Goal: Entertainment & Leisure: Consume media (video, audio)

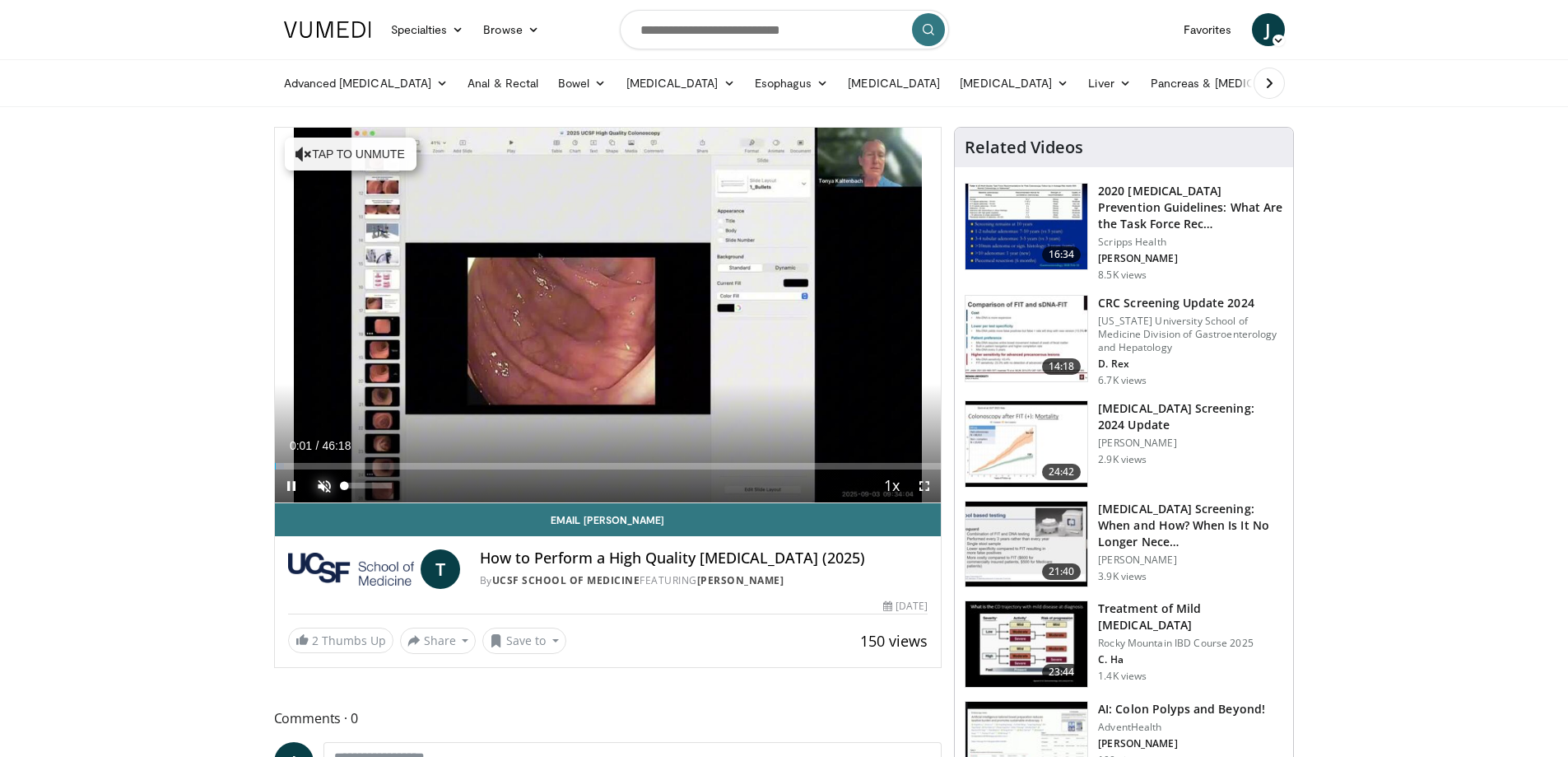
click at [321, 485] on video-js "**********" at bounding box center [608, 316] width 667 height 376
click at [321, 483] on span "Video Player" at bounding box center [324, 485] width 33 height 33
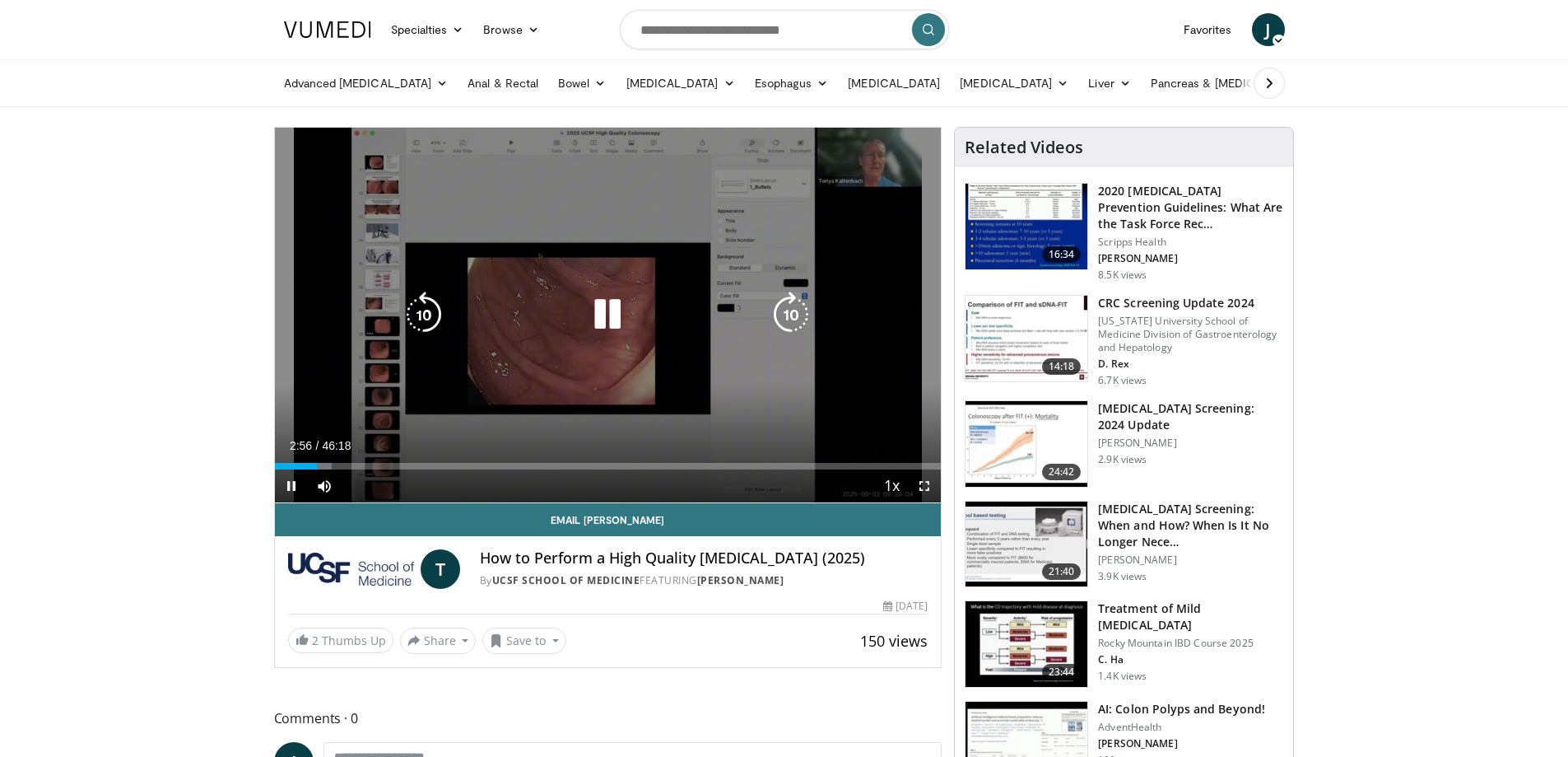
click at [614, 306] on icon "Video Player" at bounding box center [607, 315] width 46 height 46
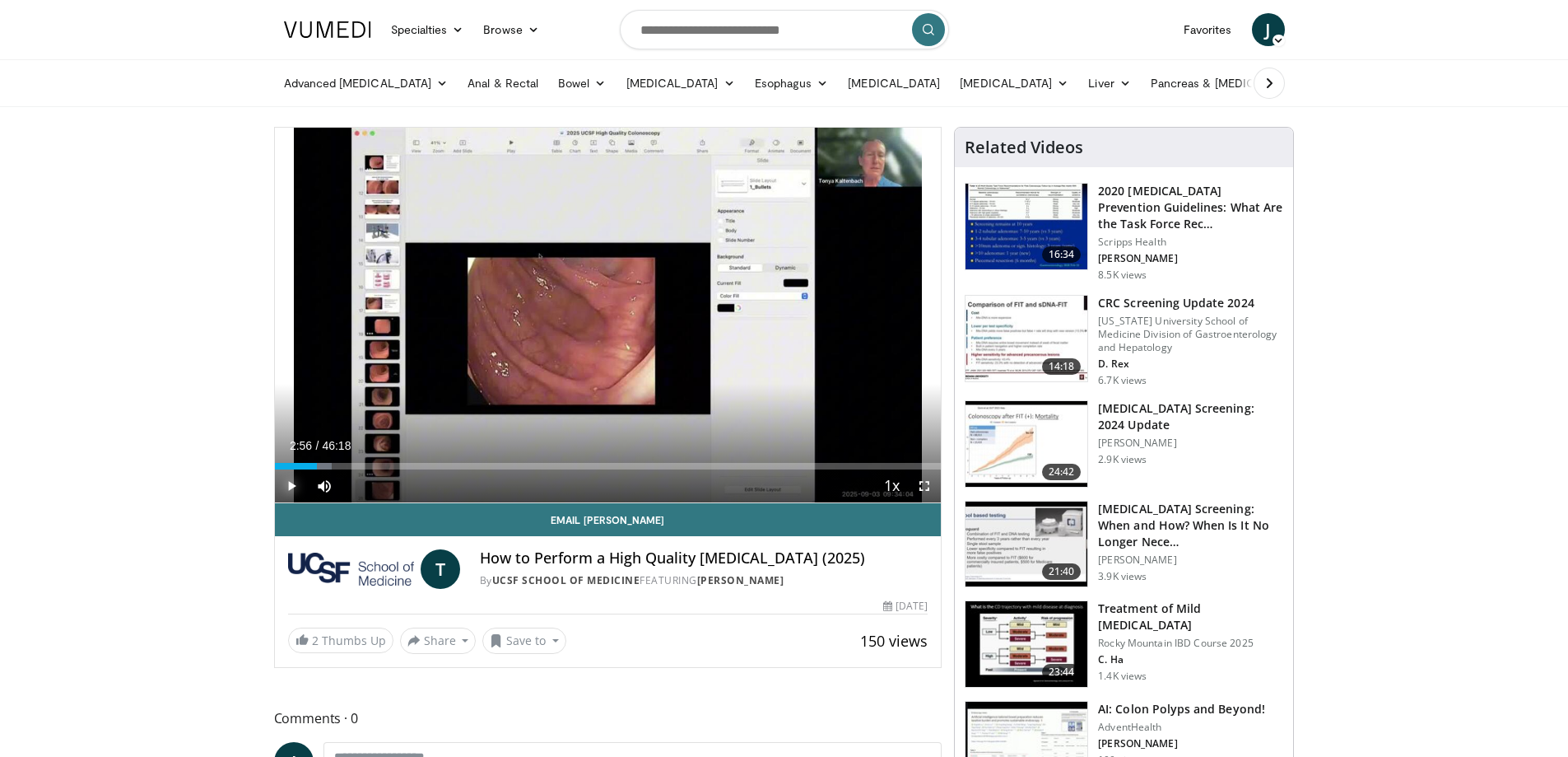
click at [293, 482] on span "Video Player" at bounding box center [292, 485] width 33 height 33
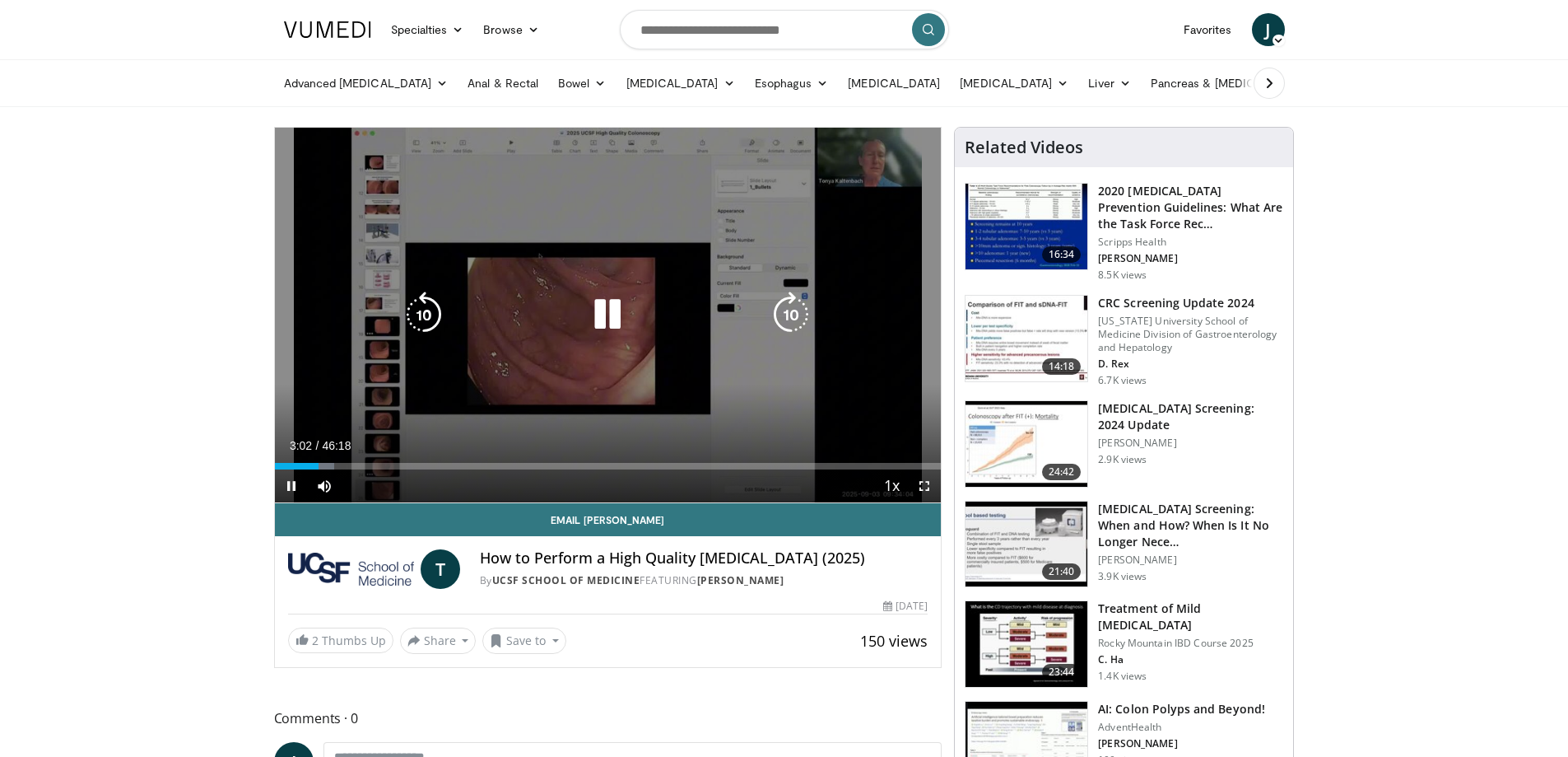
click at [785, 314] on icon "Video Player" at bounding box center [791, 315] width 46 height 46
click at [790, 315] on icon "Video Player" at bounding box center [791, 315] width 46 height 46
click at [786, 310] on icon "Video Player" at bounding box center [791, 315] width 46 height 46
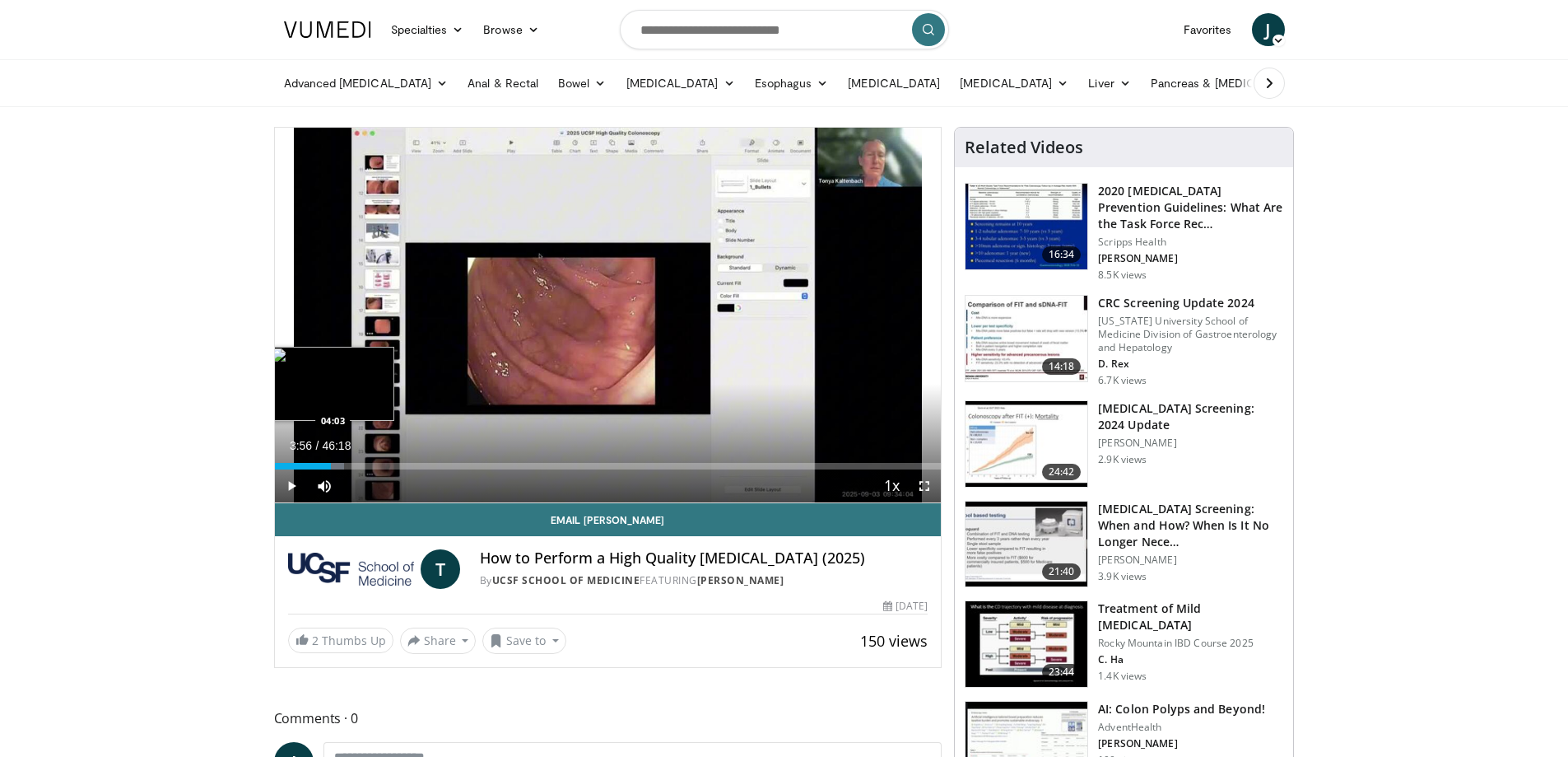
click at [332, 466] on div "Progress Bar" at bounding box center [333, 466] width 21 height 7
click at [333, 466] on div "Loaded : 10.78% 03:58 04:06" at bounding box center [608, 466] width 667 height 7
click at [340, 465] on div "Progress Bar" at bounding box center [337, 466] width 22 height 7
click at [349, 466] on div "Progress Bar" at bounding box center [349, 466] width 23 height 7
click at [356, 466] on div "Progress Bar" at bounding box center [354, 466] width 23 height 7
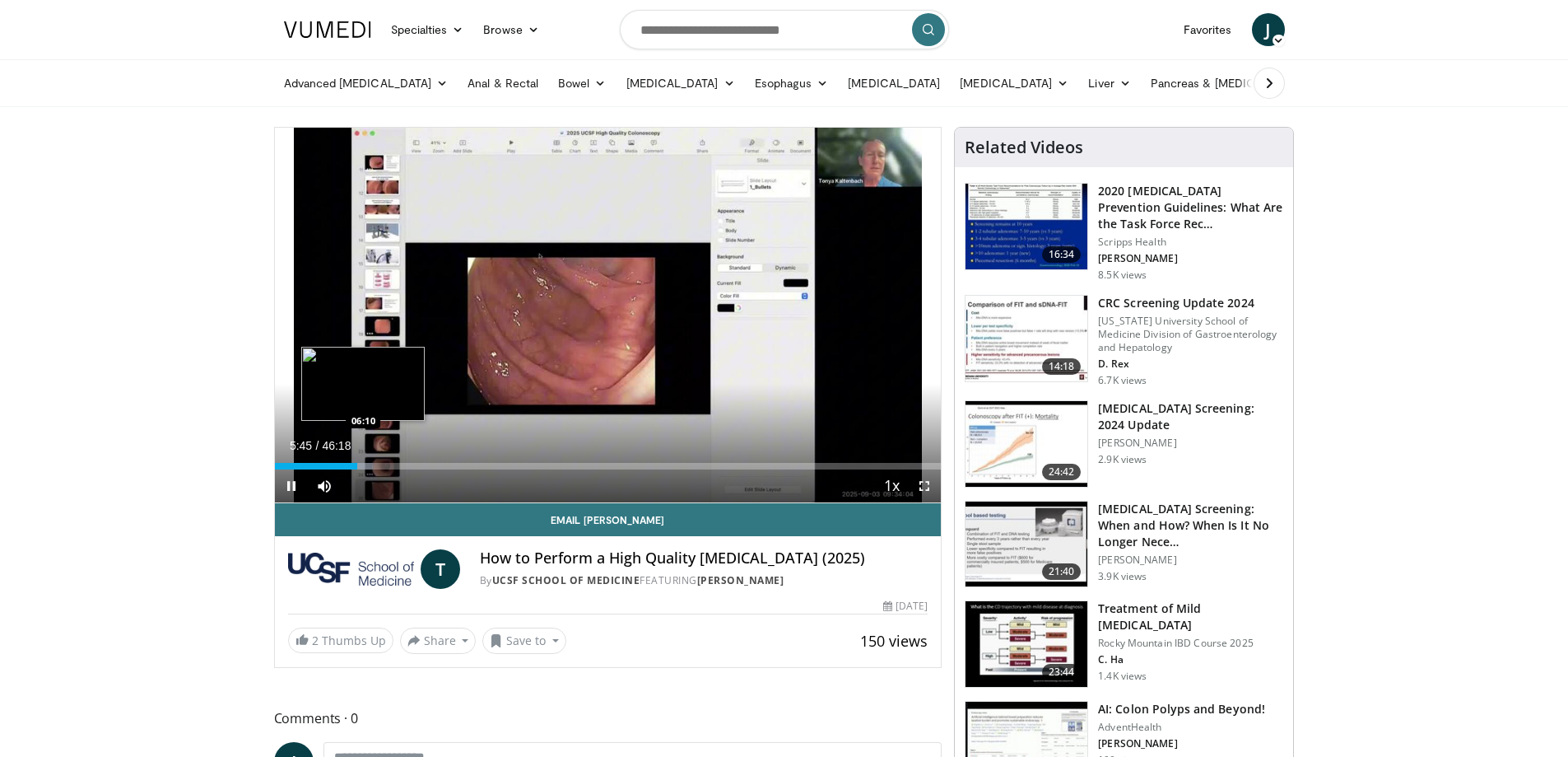
click at [363, 466] on div "Progress Bar" at bounding box center [361, 466] width 23 height 7
click at [377, 466] on div "Progress Bar" at bounding box center [377, 466] width 23 height 7
click at [393, 466] on div "Loaded : 19.04% 08:13 08:13" at bounding box center [608, 466] width 667 height 7
drag, startPoint x: 410, startPoint y: 466, endPoint x: 399, endPoint y: 465, distance: 11.0
click at [399, 465] on div "08:55" at bounding box center [342, 466] width 133 height 7
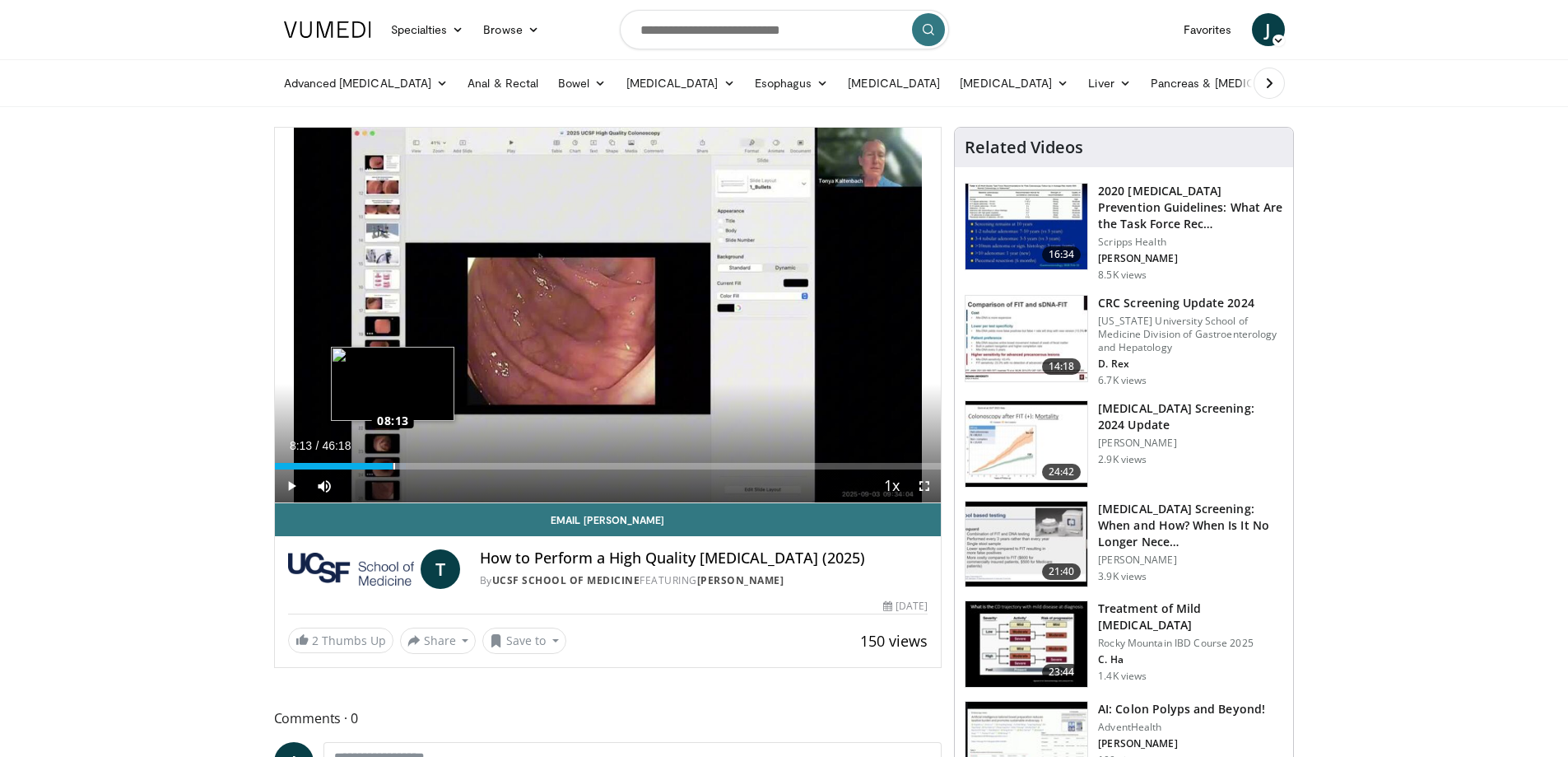
click at [393, 465] on div "Loaded : 19.76% 08:13 08:13" at bounding box center [608, 466] width 667 height 7
click at [409, 466] on div "Loaded : 20.48% 09:22 09:22" at bounding box center [608, 466] width 667 height 7
click at [423, 466] on div "Loaded : 22.64% 10:17 10:14" at bounding box center [608, 466] width 667 height 7
click at [431, 464] on div "Loaded : 23.39% 10:19 10:55" at bounding box center [608, 466] width 667 height 7
click at [443, 467] on div "Progress Bar" at bounding box center [440, 466] width 19 height 7
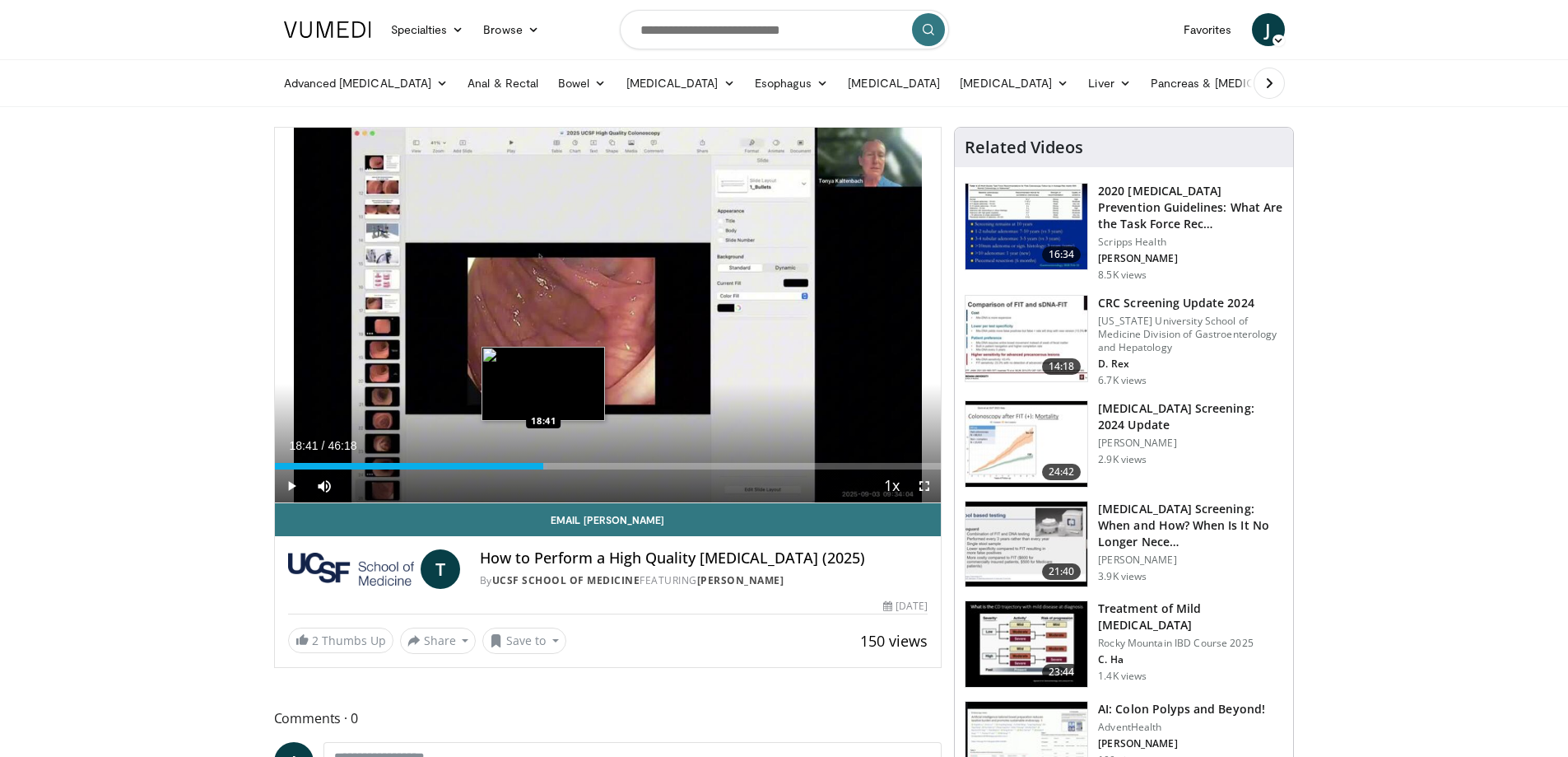
click at [543, 465] on div "Loaded : 40.96% 18:41 18:41" at bounding box center [608, 466] width 667 height 7
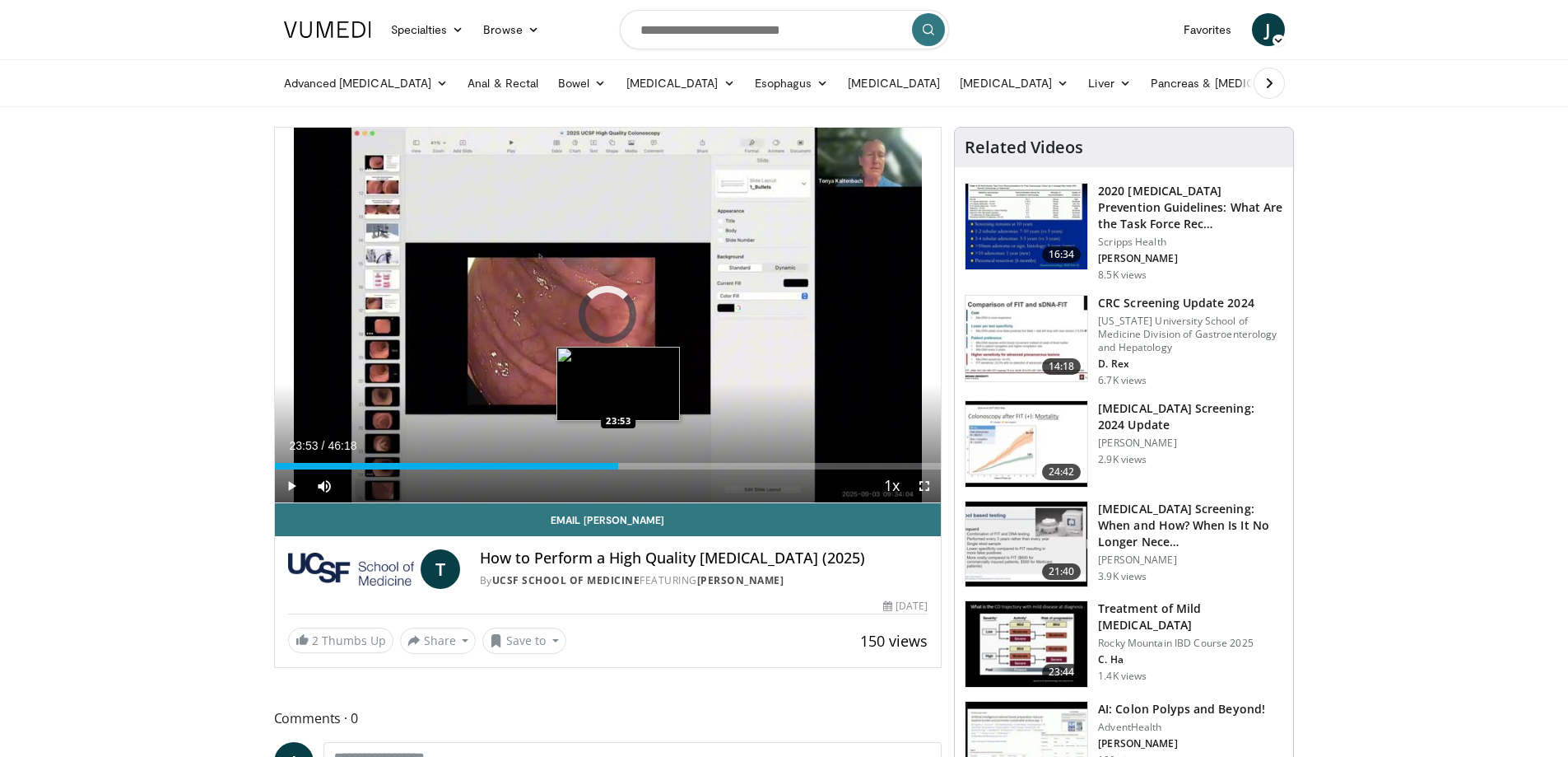
click at [618, 468] on div "Loaded : 0.00% 21:43 23:53" at bounding box center [608, 466] width 667 height 7
click at [645, 468] on div "Loaded : 53.90% 23:56 25:47" at bounding box center [608, 466] width 667 height 7
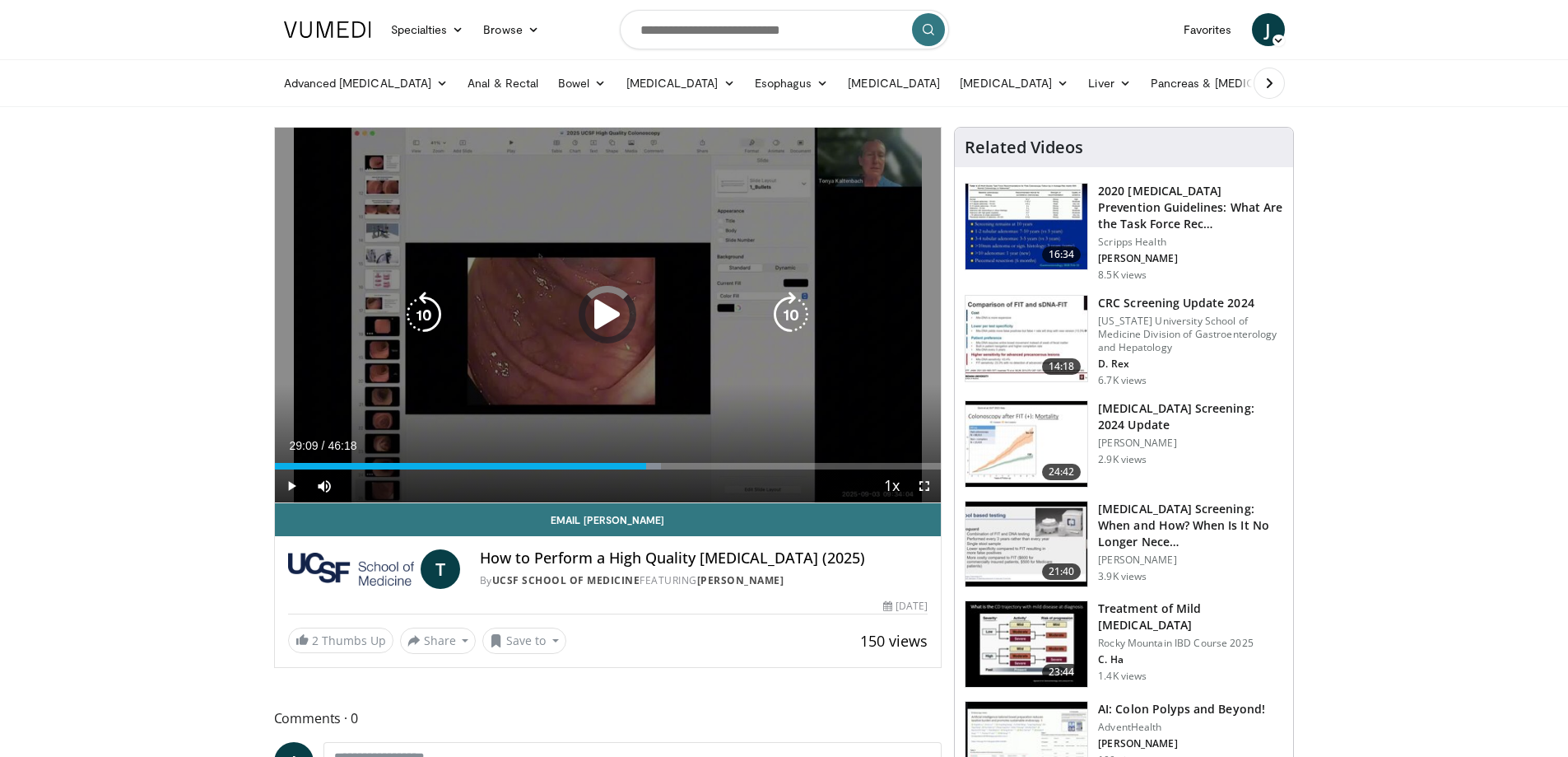
click at [694, 467] on div "Loaded : 57.95% 29:09 27:23" at bounding box center [608, 466] width 667 height 7
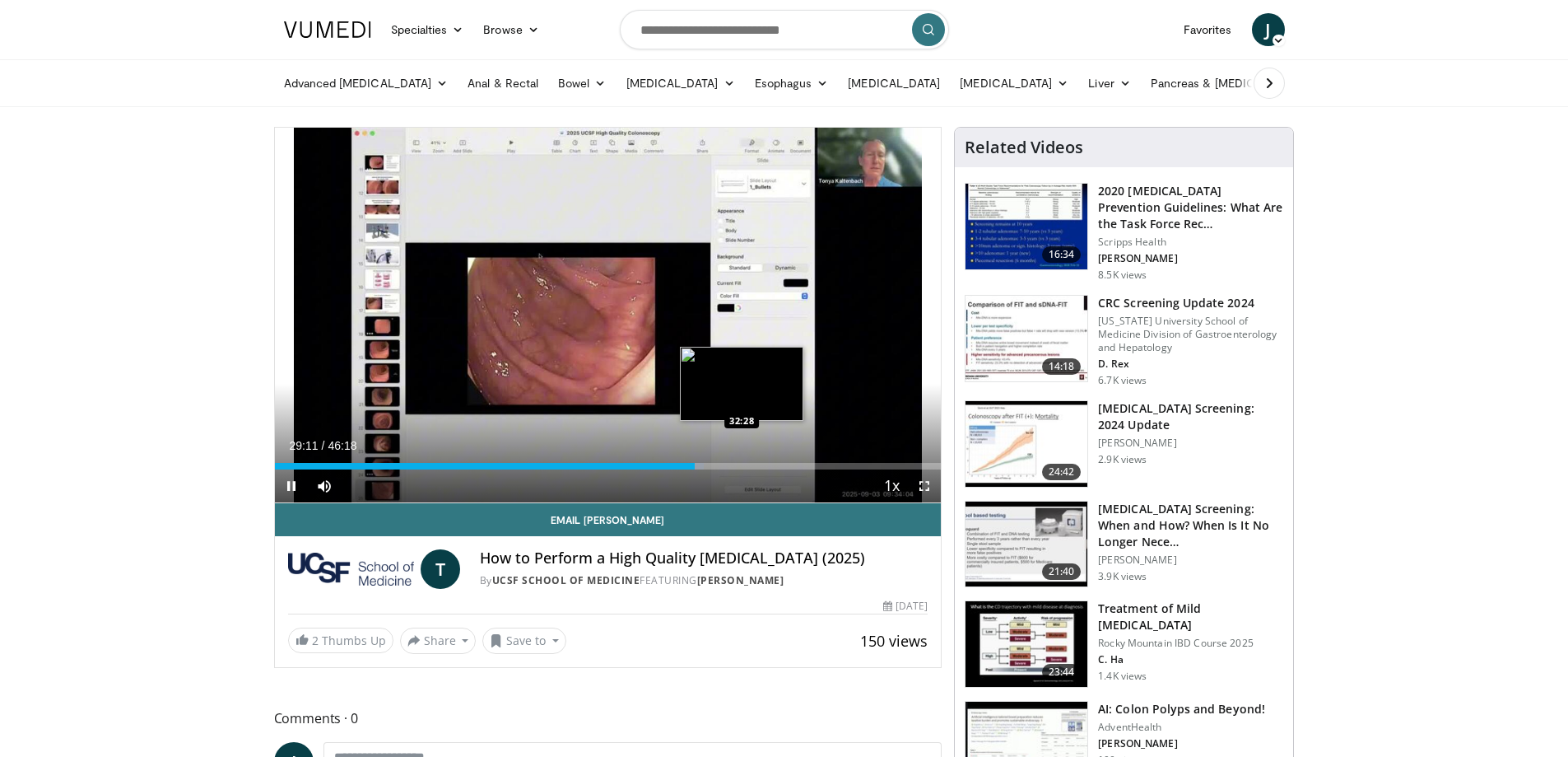
click at [744, 464] on video-js "**********" at bounding box center [608, 316] width 667 height 376
click at [724, 469] on div "Current Time 29:13 / Duration 46:18 Pause Skip Backward Skip Forward Mute 100% …" at bounding box center [608, 485] width 667 height 33
click at [730, 468] on div "Loaded : 65.40% 31:36 31:36" at bounding box center [608, 466] width 667 height 7
click at [755, 463] on div "Loaded : 70.54% 31:39 33:16" at bounding box center [608, 466] width 667 height 7
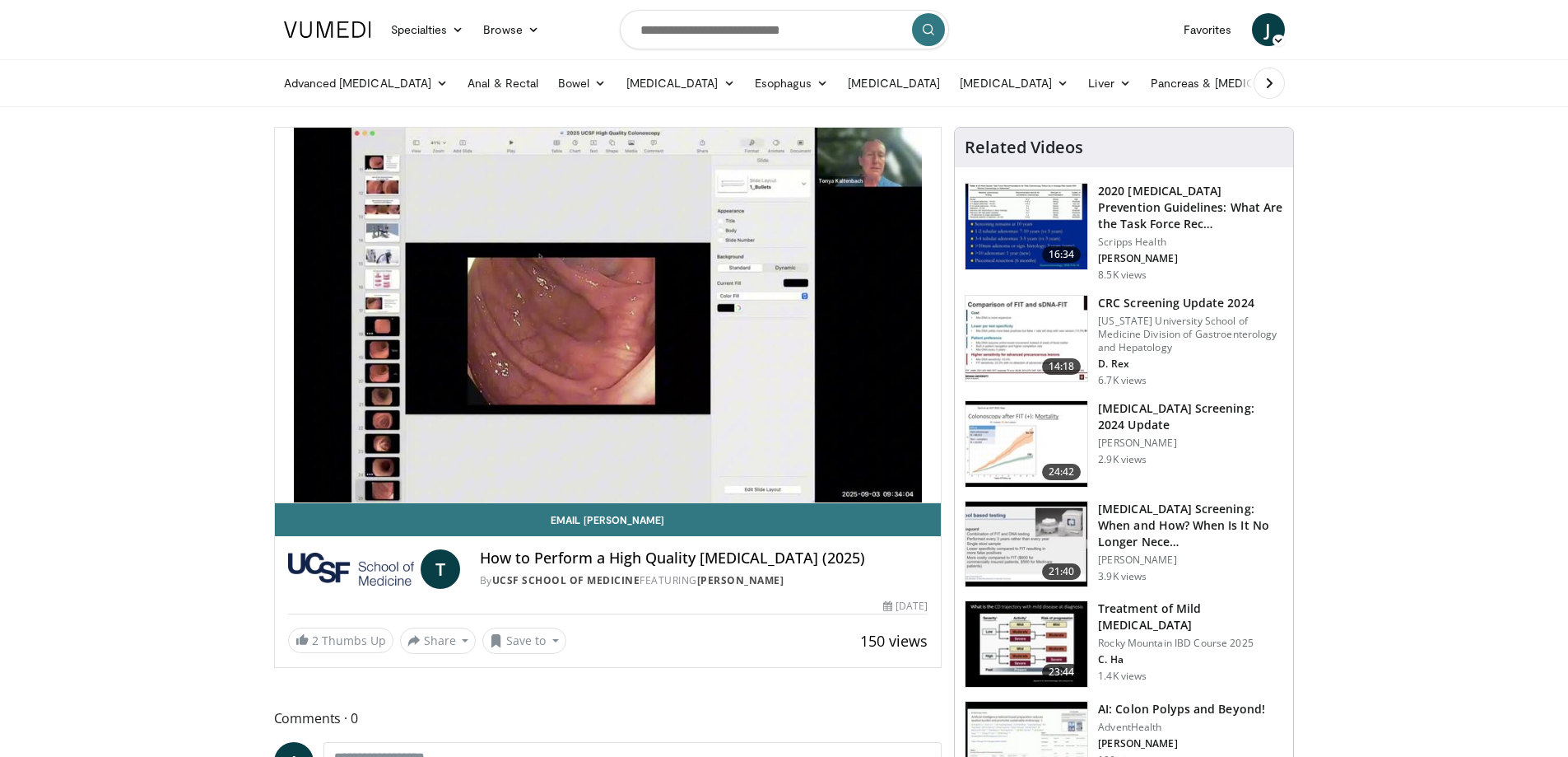
click at [782, 466] on div "10 seconds Tap to unmute" at bounding box center [608, 315] width 667 height 375
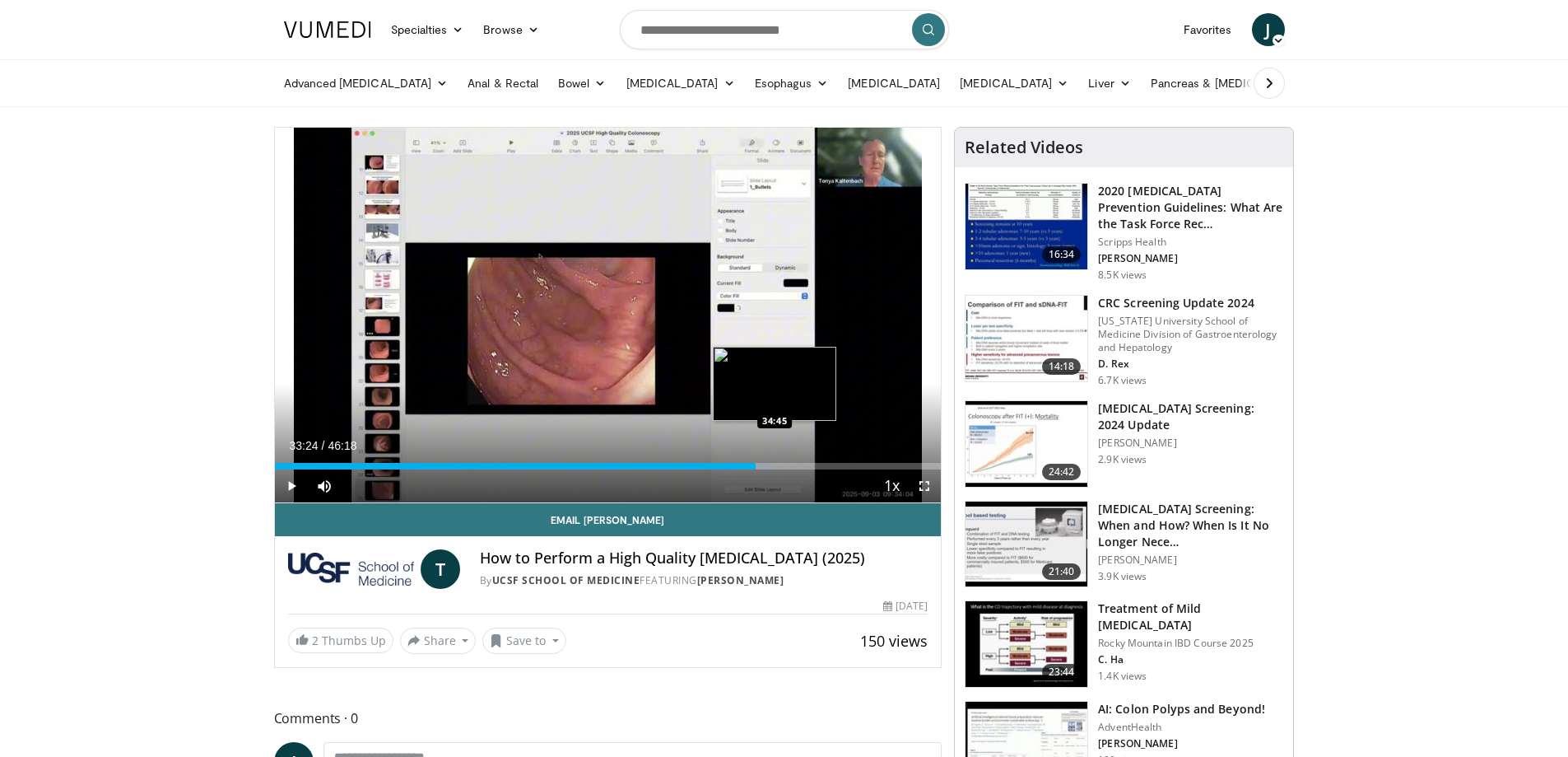
click at [774, 468] on div "Loaded : 74.38% 33:24 34:45" at bounding box center [608, 466] width 667 height 7
click at [786, 463] on div "Progress Bar" at bounding box center [782, 466] width 15 height 7
click at [796, 464] on div "Progress Bar" at bounding box center [794, 466] width 11 height 7
click at [812, 463] on div "Loaded : 79.18% 36:14 37:26" at bounding box center [608, 466] width 667 height 7
click at [831, 464] on div "Loaded : 82.06% 37:23 38:35" at bounding box center [608, 466] width 667 height 7
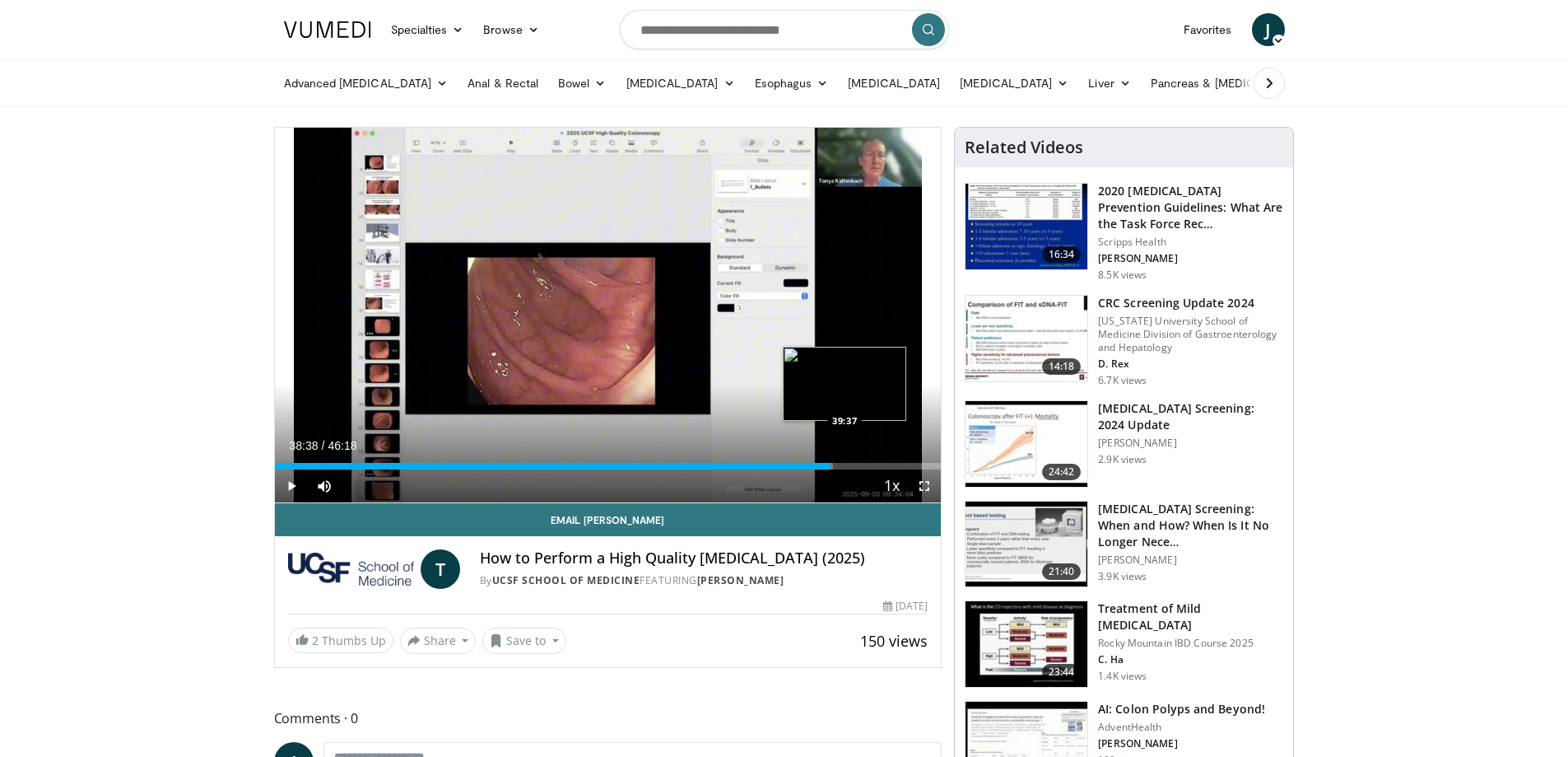
click at [844, 464] on div "Loaded : 83.86% 38:38 39:37" at bounding box center [608, 466] width 667 height 7
click at [861, 465] on div "Loaded : 87.82% 39:37 40:45" at bounding box center [608, 466] width 667 height 7
click at [873, 464] on div "Loaded : 88.54% 40:45 41:37" at bounding box center [608, 466] width 667 height 7
click at [894, 464] on div "Loaded : 90.34% 41:37 43:02" at bounding box center [608, 466] width 667 height 7
click at [907, 464] on div "Loaded : 0.00% 43:02 43:57" at bounding box center [608, 466] width 667 height 7
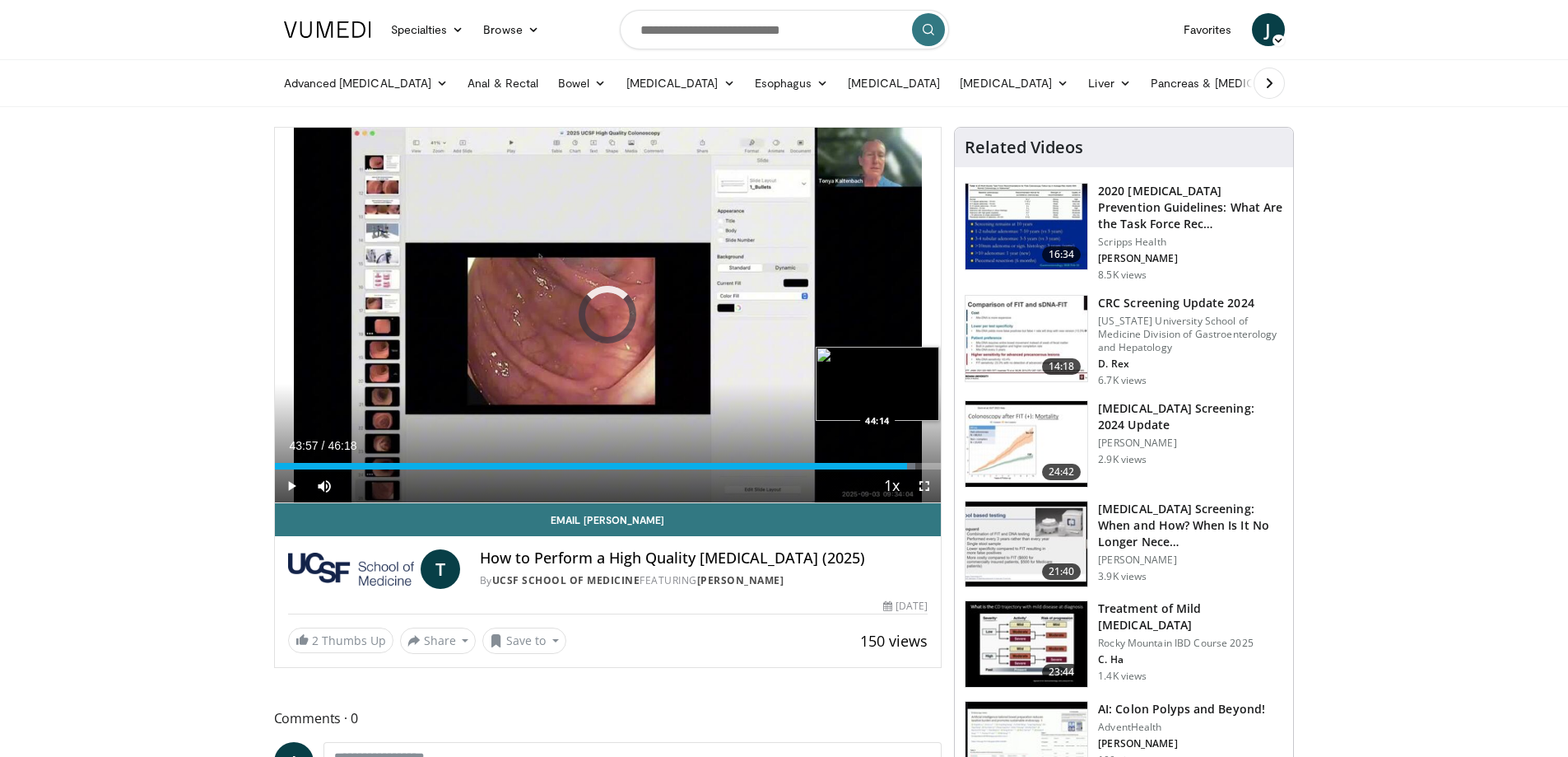
click at [913, 464] on div "Progress Bar" at bounding box center [911, 466] width 9 height 7
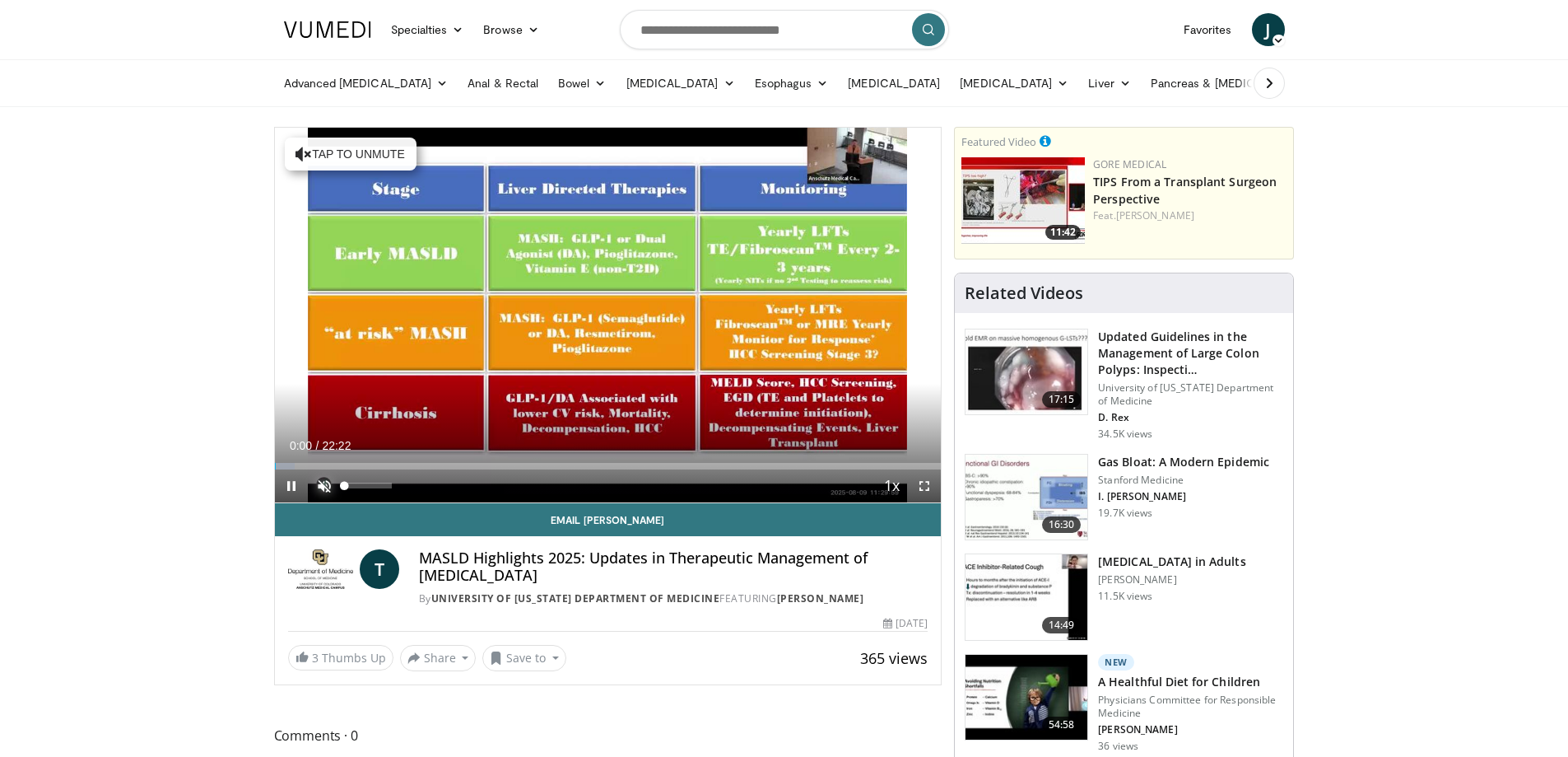
click at [321, 485] on span "Video Player" at bounding box center [324, 485] width 33 height 33
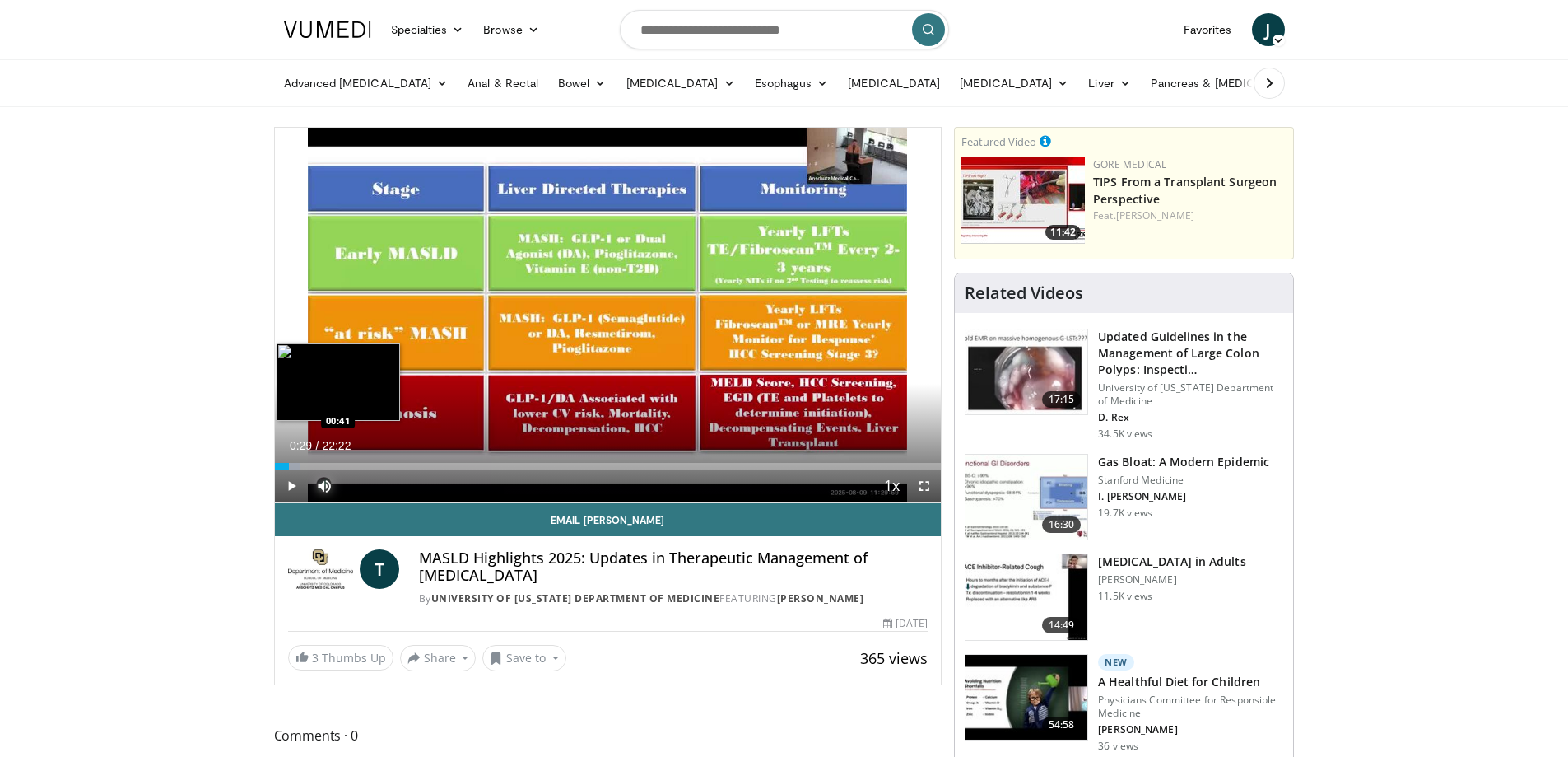
click at [289, 464] on div "Loaded : 3.72% 00:29 00:41" at bounding box center [608, 466] width 667 height 7
click at [306, 468] on div "Progress Bar" at bounding box center [299, 466] width 48 height 7
click at [322, 467] on div "Loaded : 9.67% 01:37 01:34" at bounding box center [608, 466] width 667 height 7
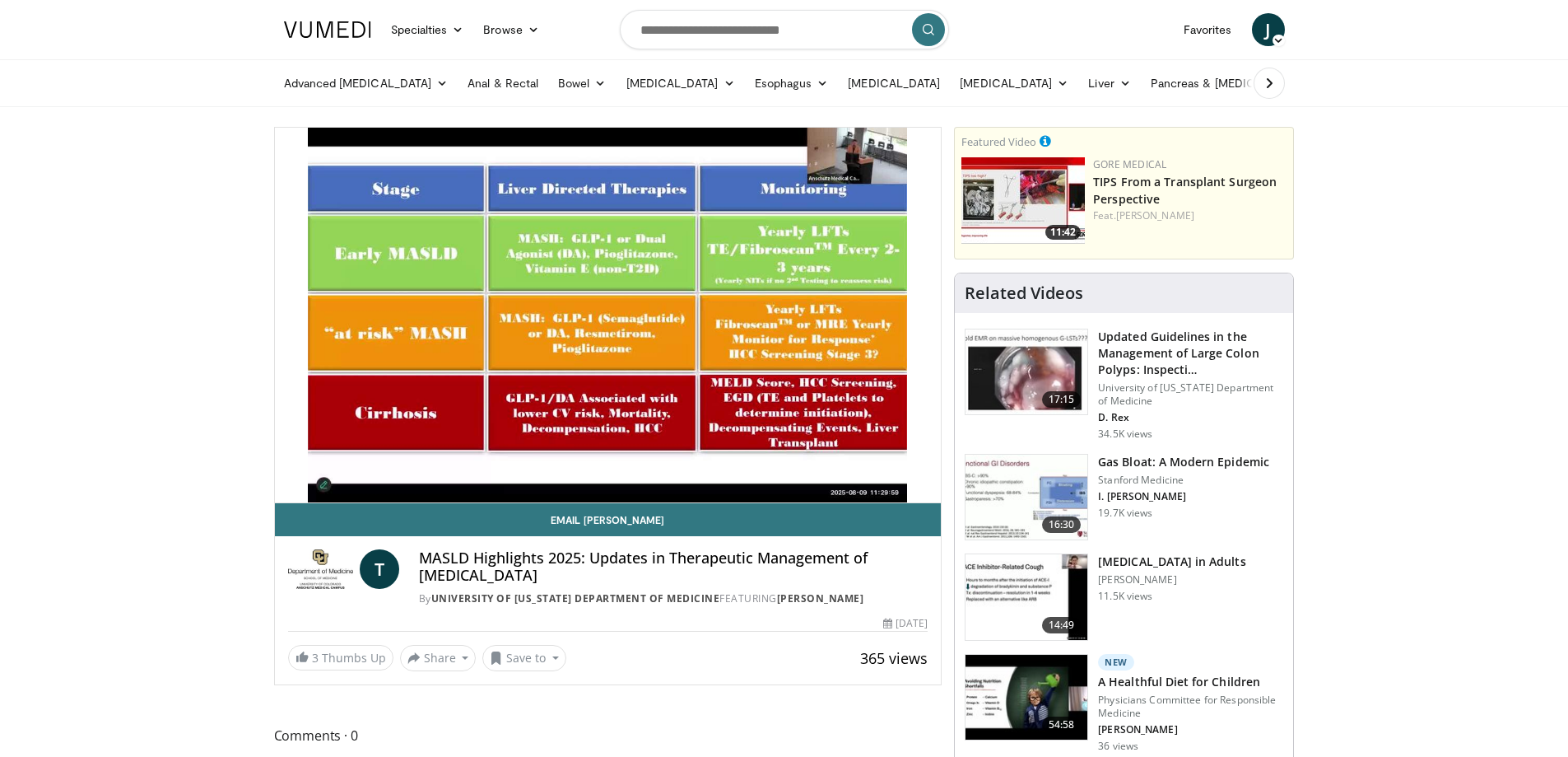
click at [337, 468] on video-js "**********" at bounding box center [608, 316] width 667 height 376
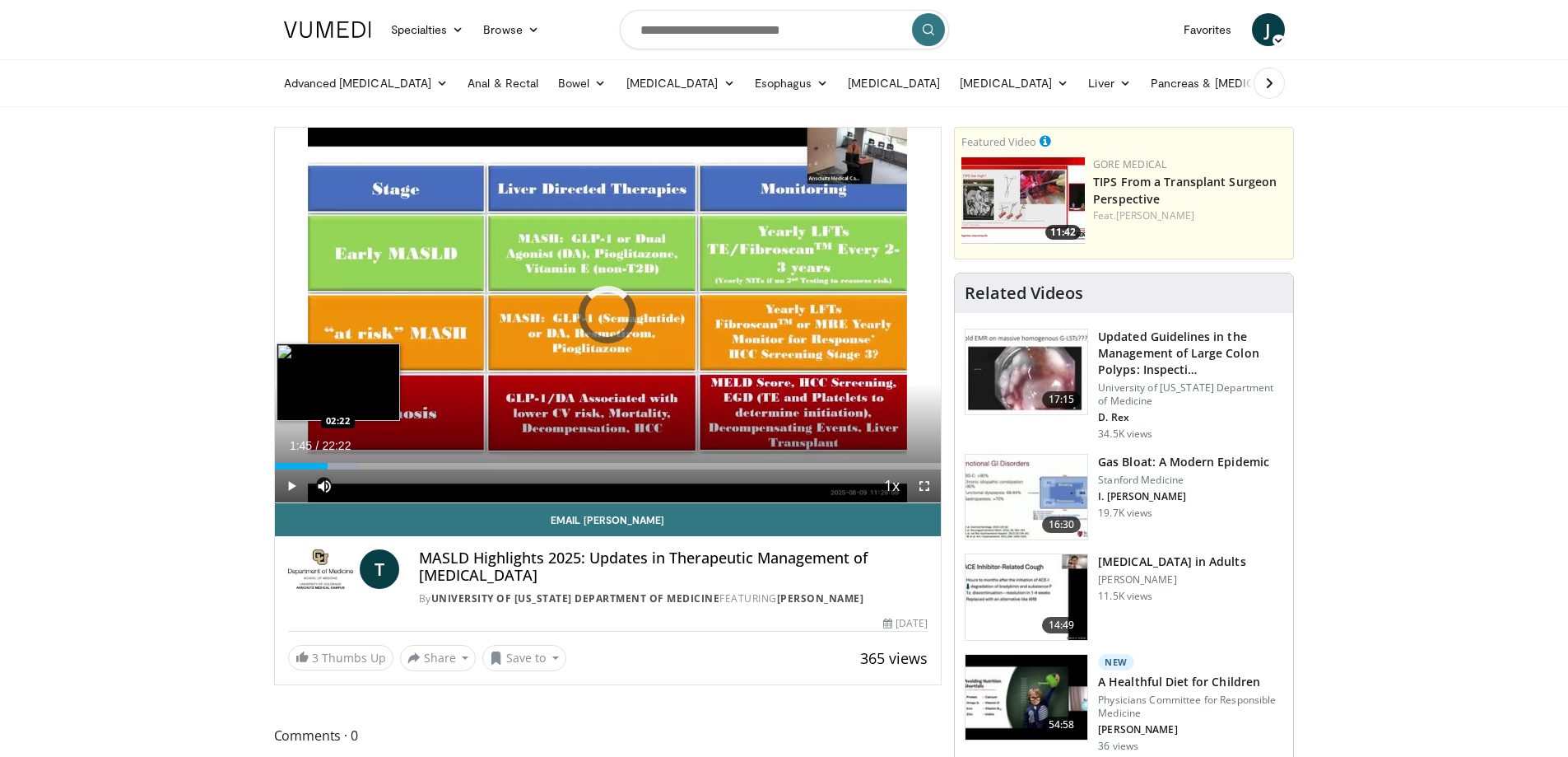
click at [344, 467] on div "Progress Bar" at bounding box center [334, 466] width 48 height 7
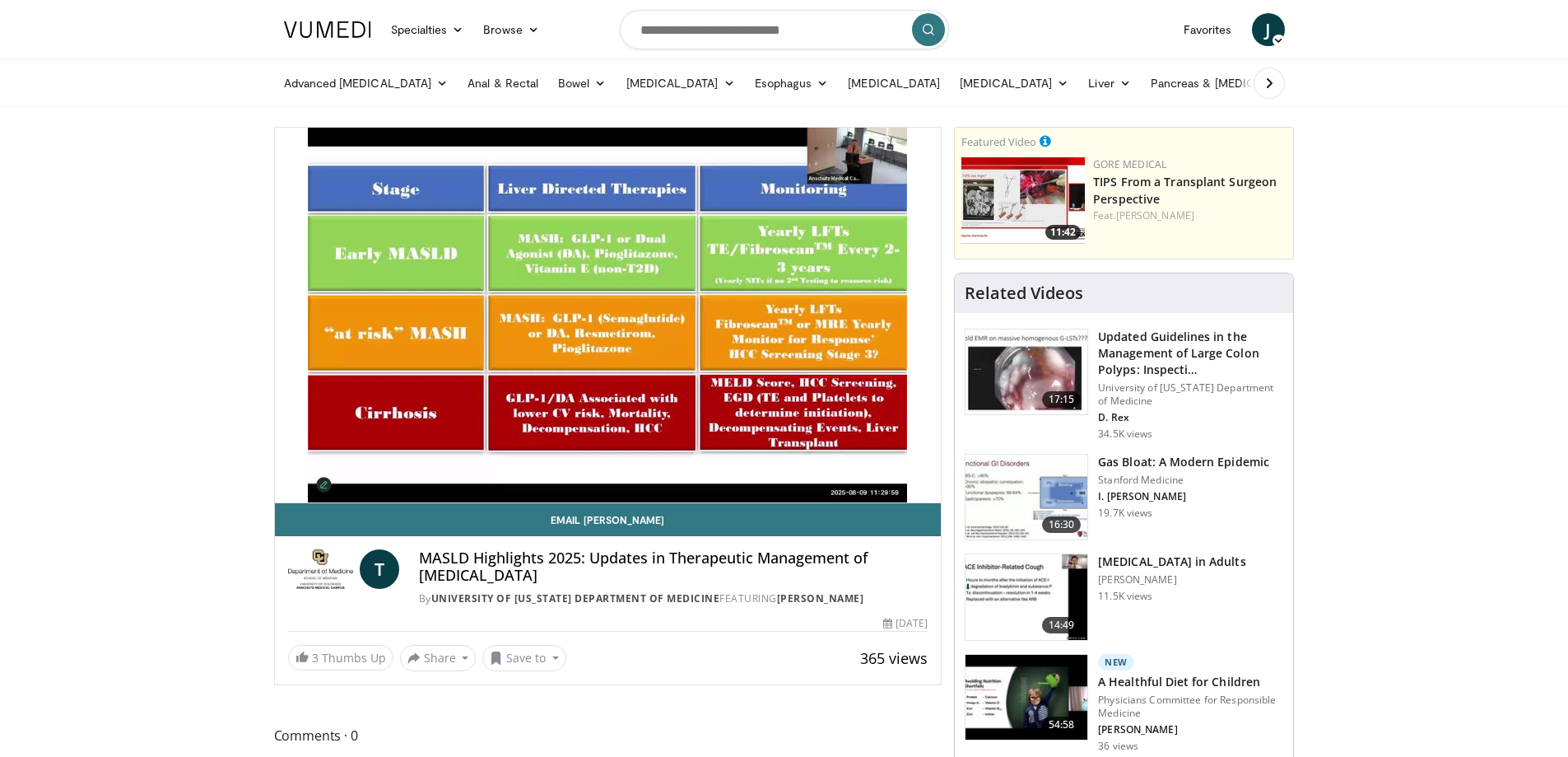
click at [360, 465] on video-js "**********" at bounding box center [608, 316] width 667 height 376
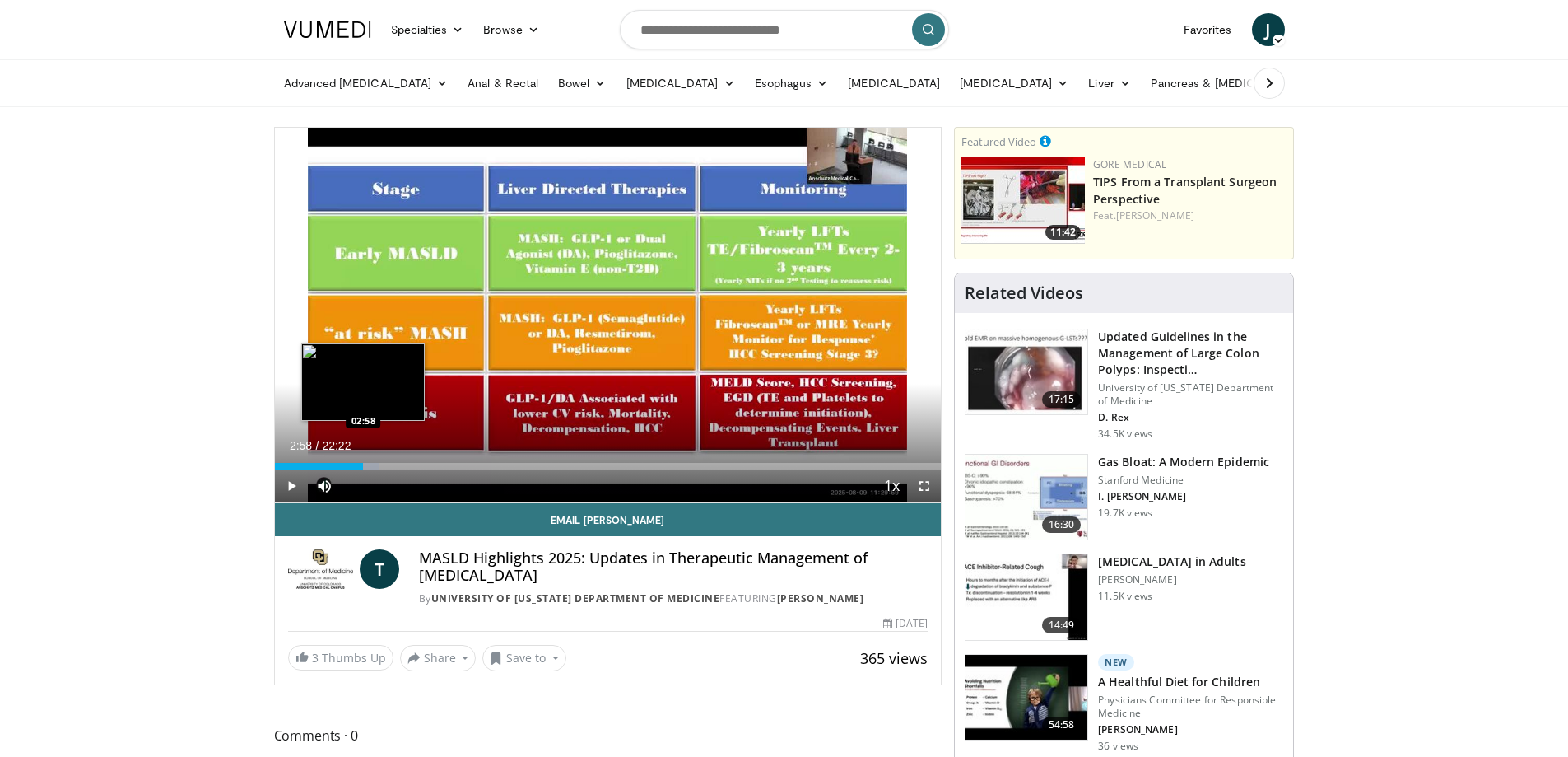
click at [363, 468] on div "Loaded : 15.62% 02:58 02:58" at bounding box center [608, 466] width 667 height 7
click at [376, 466] on div "Loaded : 18.60% 03:01 03:25" at bounding box center [608, 466] width 667 height 7
click at [388, 467] on div "Loaded : 20.83% 03:48 03:48" at bounding box center [608, 466] width 667 height 7
click at [406, 464] on div "Progress Bar" at bounding box center [398, 466] width 48 height 7
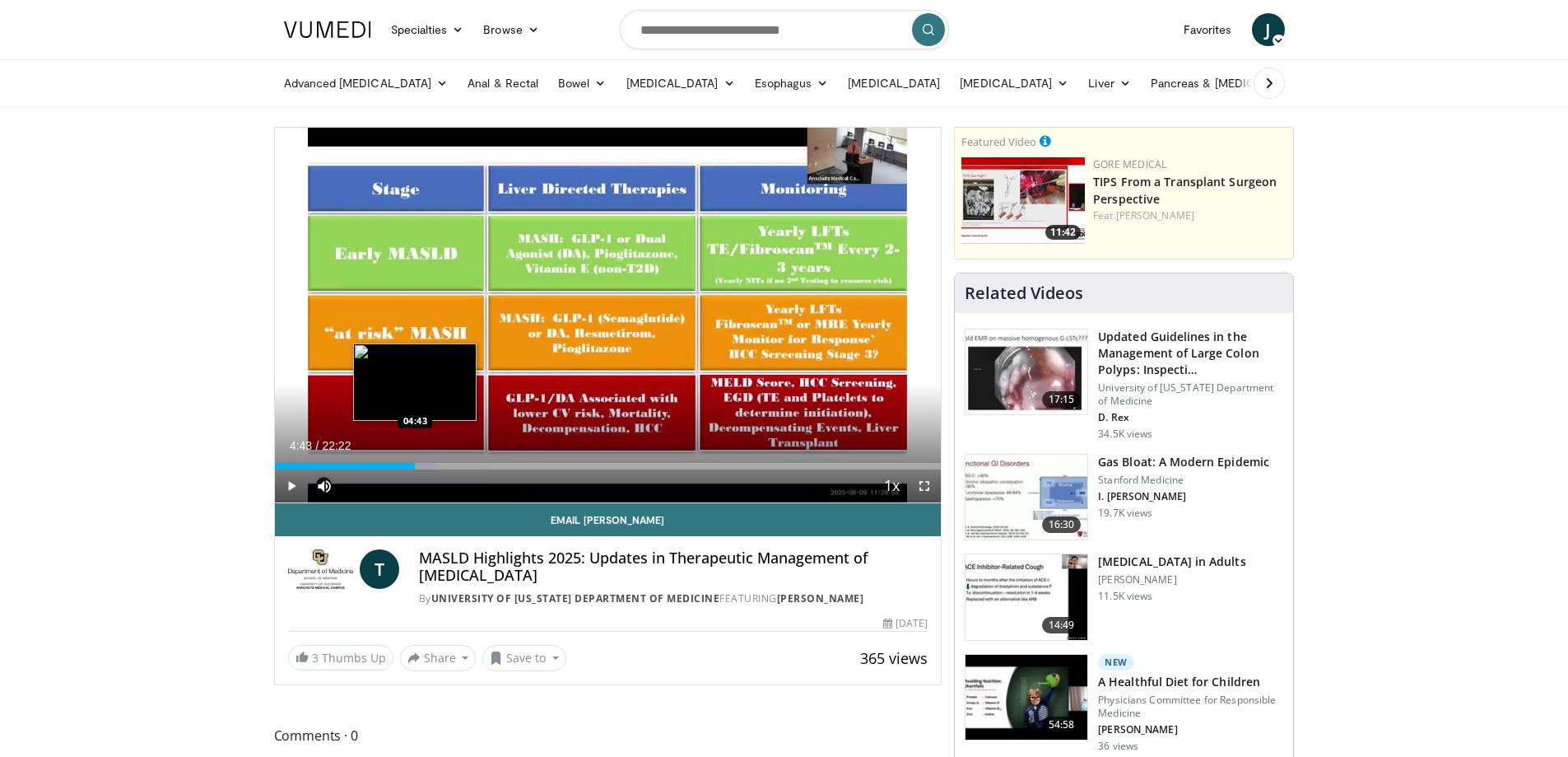
click at [416, 464] on div "Progress Bar" at bounding box center [415, 466] width 46 height 7
click at [429, 467] on div "Progress Bar" at bounding box center [424, 466] width 48 height 7
click at [443, 464] on div "Progress Bar" at bounding box center [444, 466] width 48 height 7
click at [454, 467] on div "Progress Bar" at bounding box center [453, 466] width 48 height 7
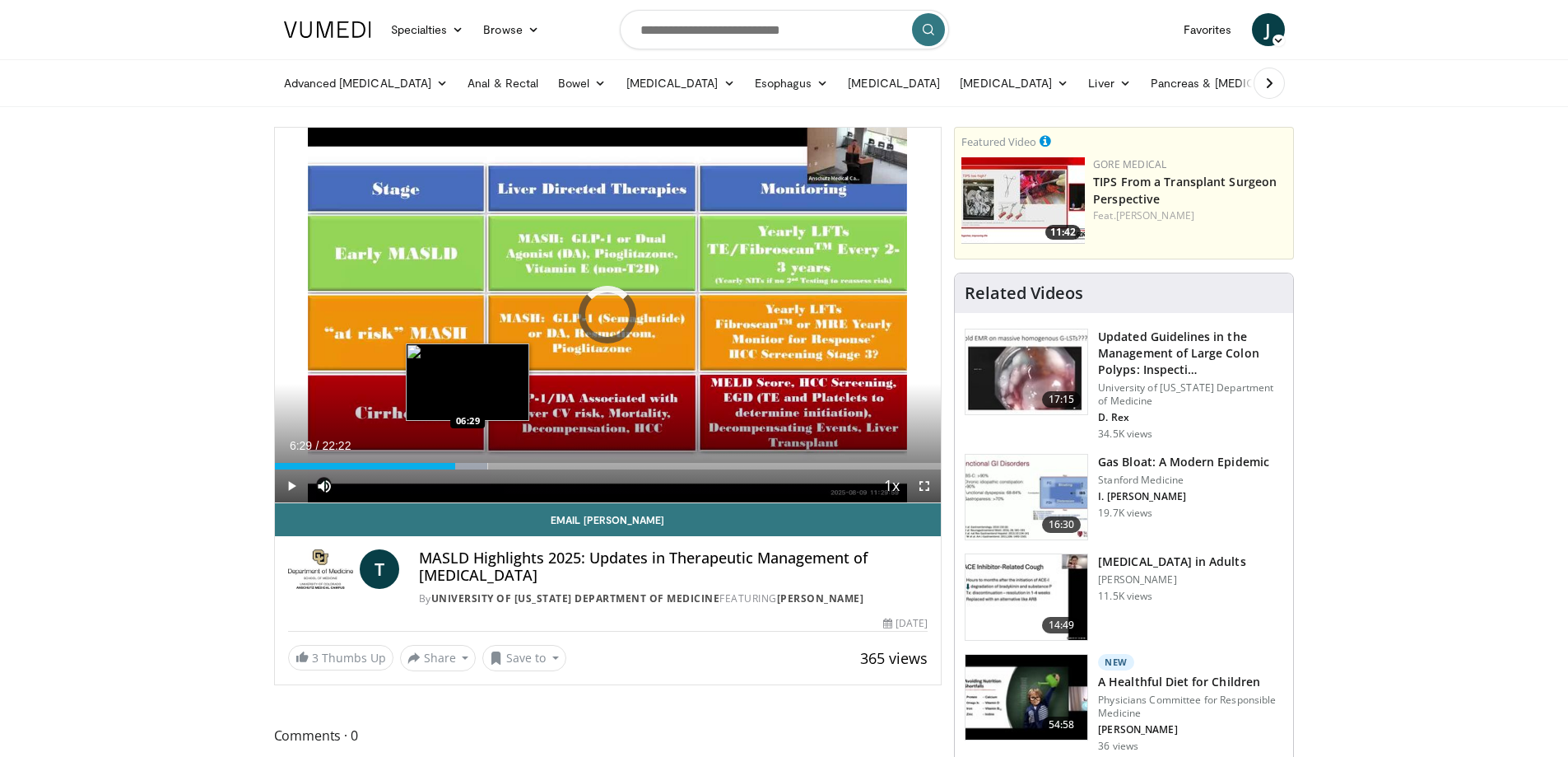
click at [468, 464] on div "Progress Bar" at bounding box center [464, 466] width 48 height 7
click at [474, 464] on div "Progress Bar" at bounding box center [478, 466] width 48 height 7
click at [483, 464] on div "Progress Bar" at bounding box center [488, 466] width 39 height 7
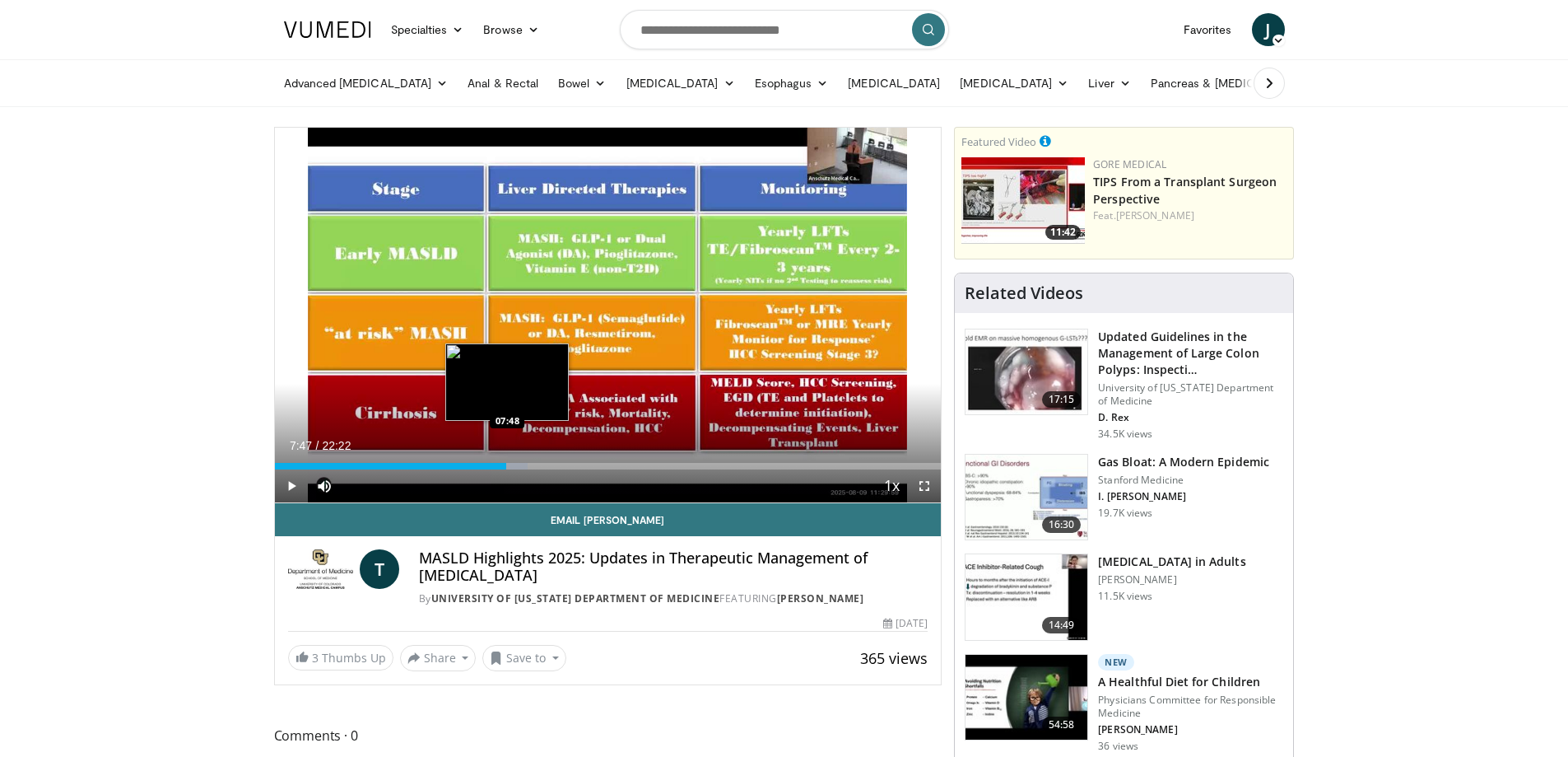
click at [507, 463] on div "Progress Bar" at bounding box center [505, 466] width 45 height 7
click at [514, 463] on div "Progress Bar" at bounding box center [514, 466] width 45 height 7
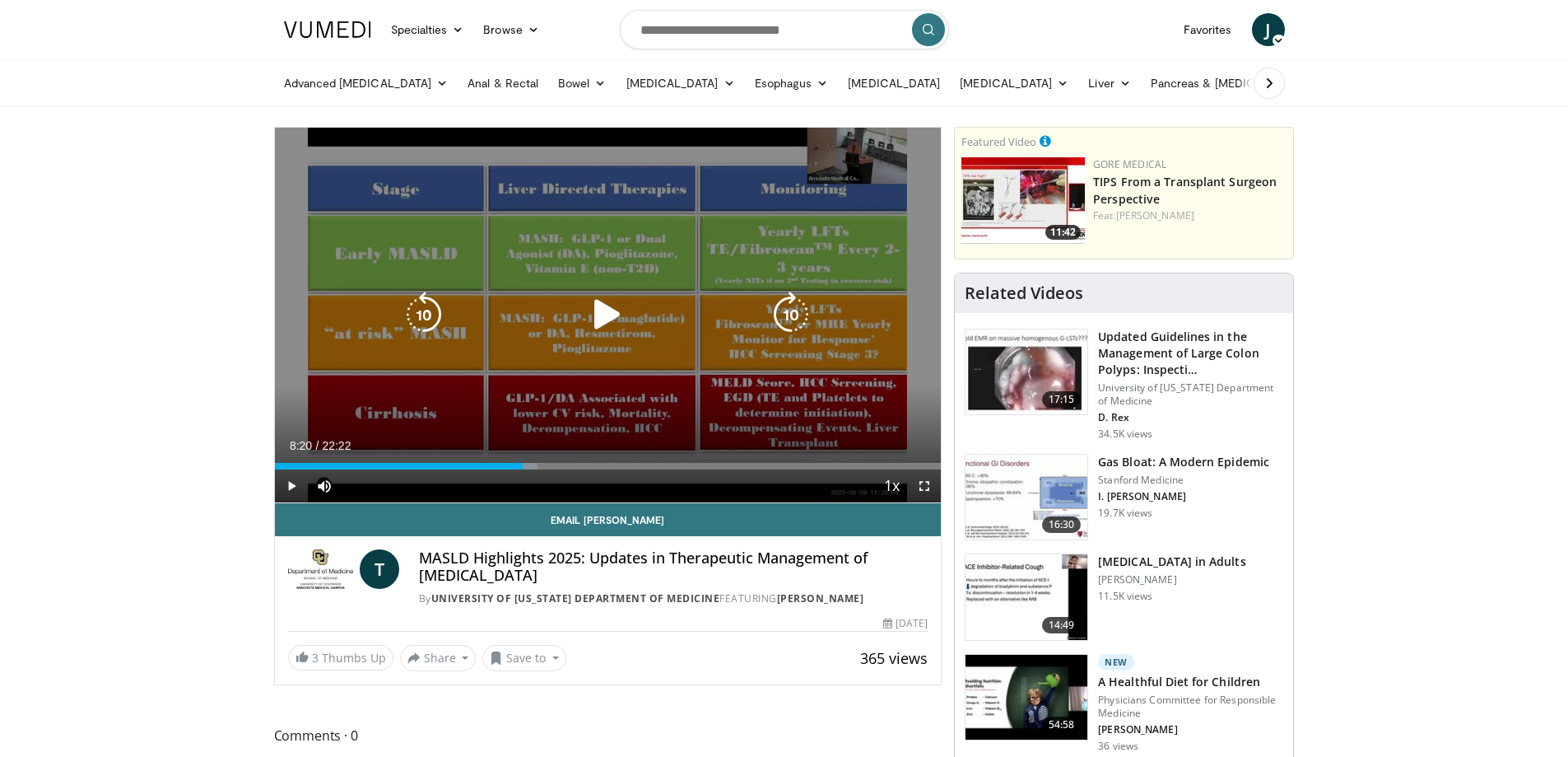
click at [523, 464] on div "Progress Bar" at bounding box center [518, 466] width 37 height 7
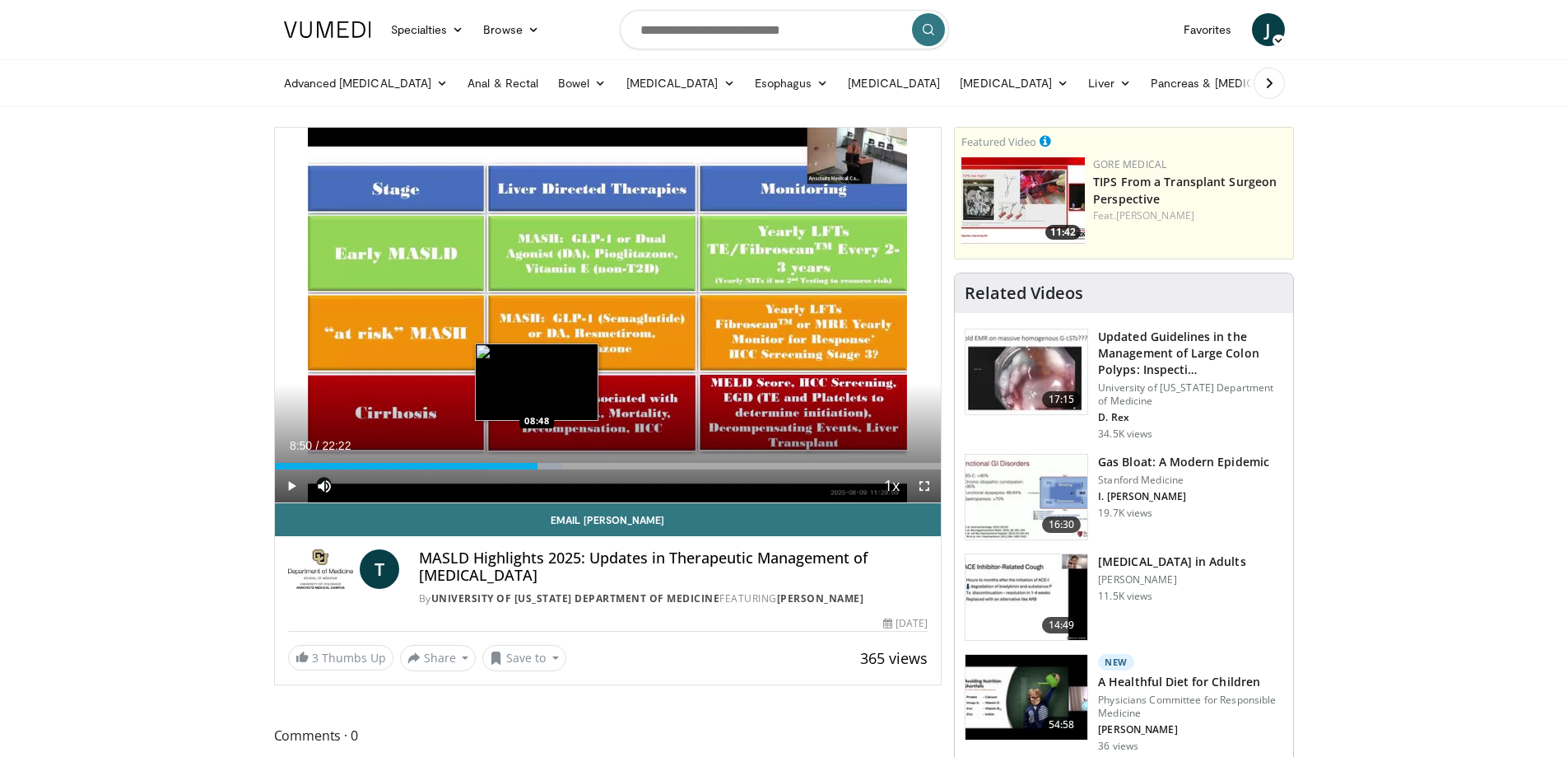
click at [537, 464] on div "Loaded : 43.15% 08:50 08:48" at bounding box center [608, 466] width 667 height 7
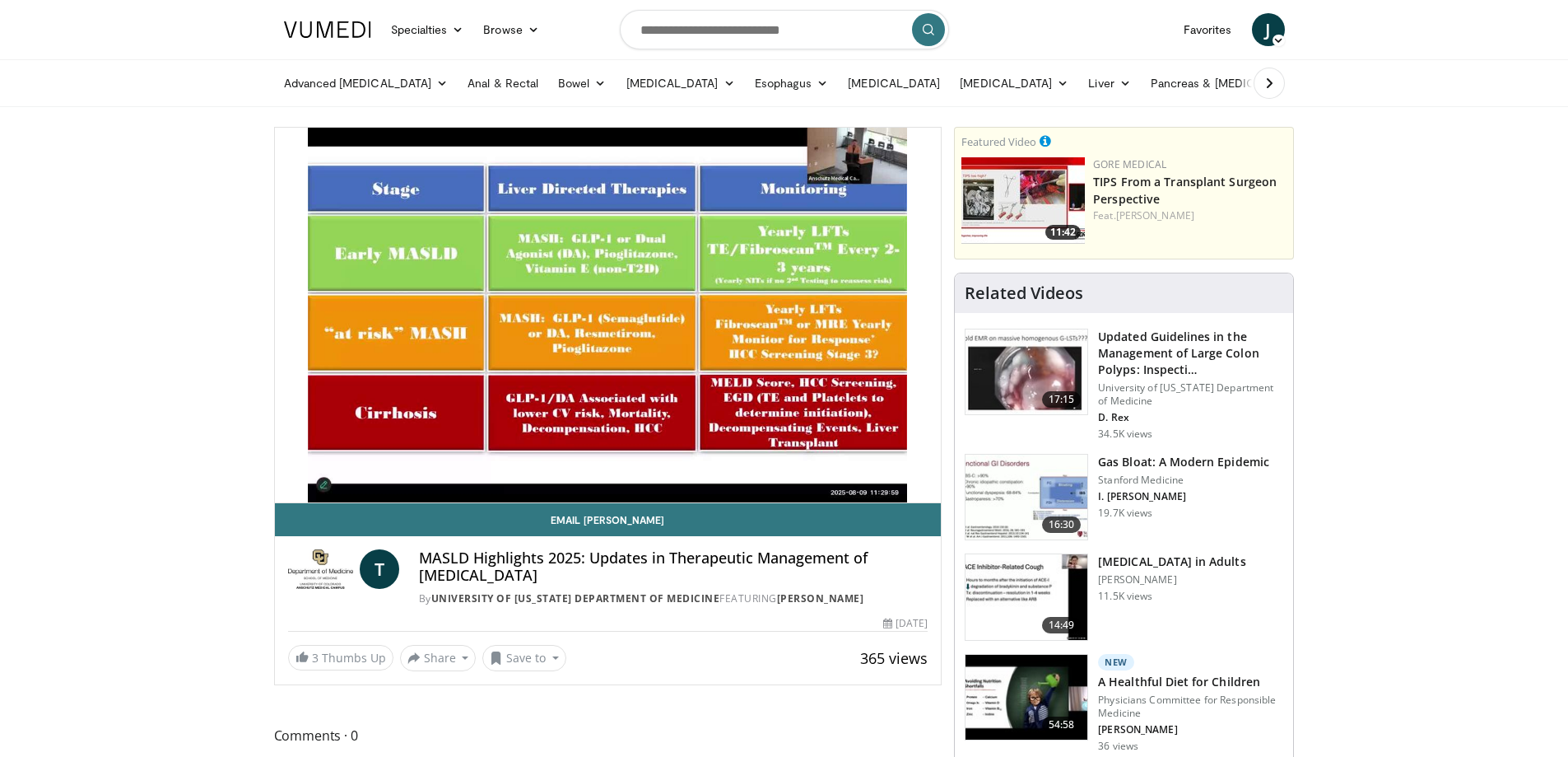
click at [547, 465] on video-js "**********" at bounding box center [608, 316] width 667 height 376
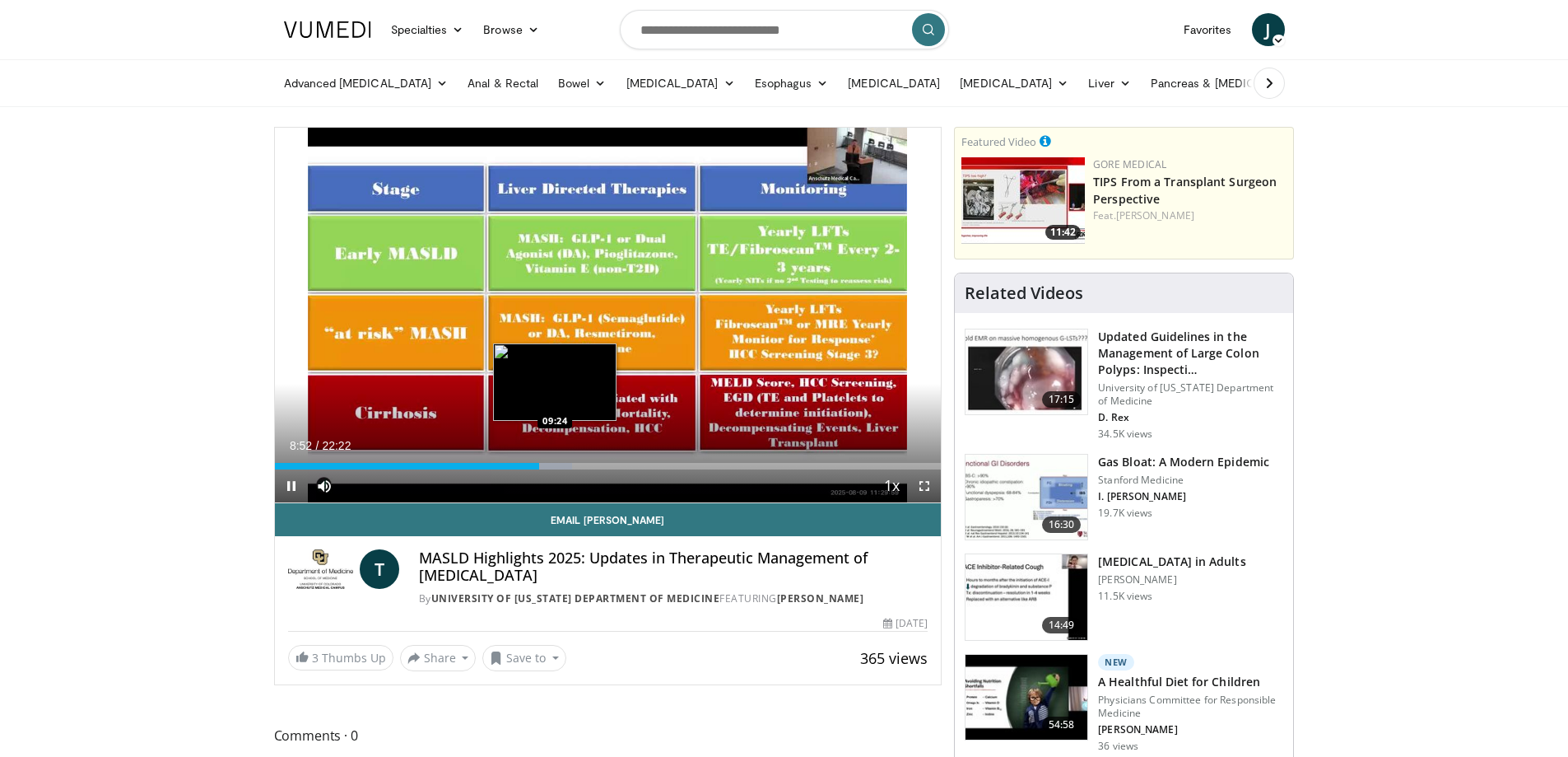
click at [554, 465] on div "Progress Bar" at bounding box center [548, 466] width 48 height 7
click at [575, 465] on div "Progress Bar" at bounding box center [564, 466] width 46 height 7
click at [587, 464] on div "Progress Bar" at bounding box center [582, 466] width 47 height 7
click at [600, 464] on div "Progress Bar" at bounding box center [598, 466] width 48 height 7
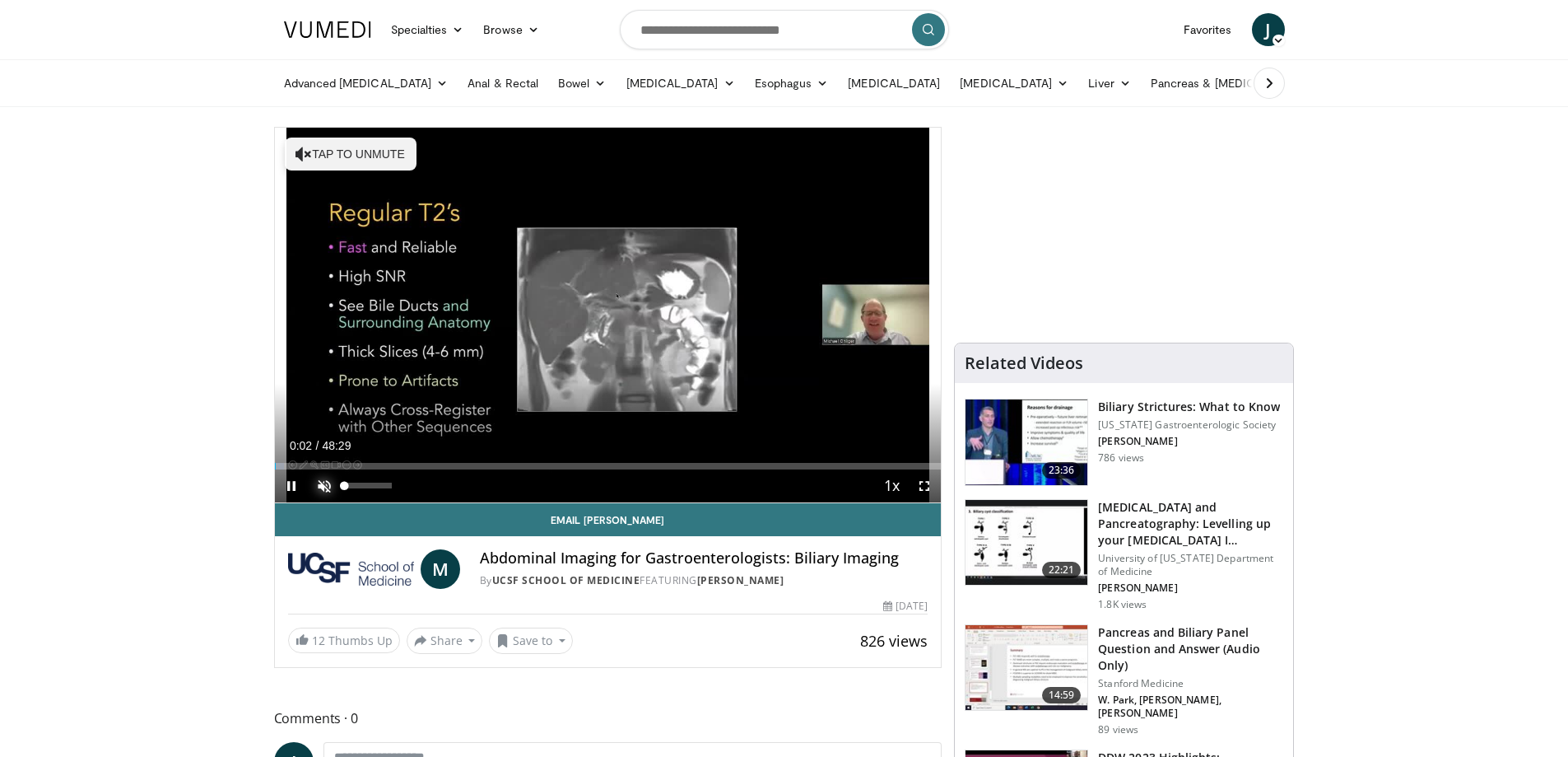
click at [327, 484] on span "Video Player" at bounding box center [324, 485] width 33 height 33
click at [920, 485] on span "Video Player" at bounding box center [924, 485] width 33 height 33
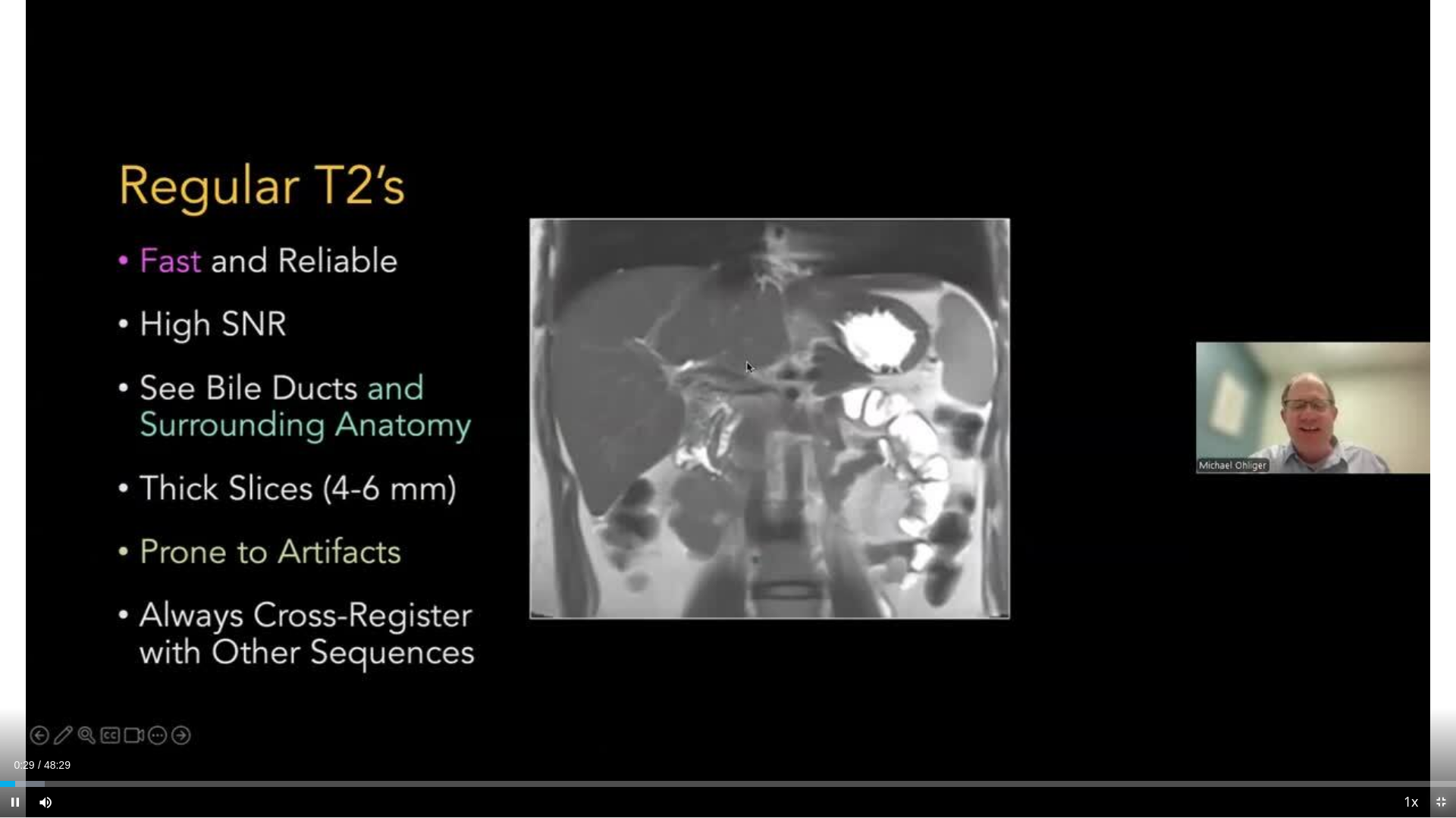
click at [1444, 696] on span "Video Player" at bounding box center [1440, 802] width 30 height 30
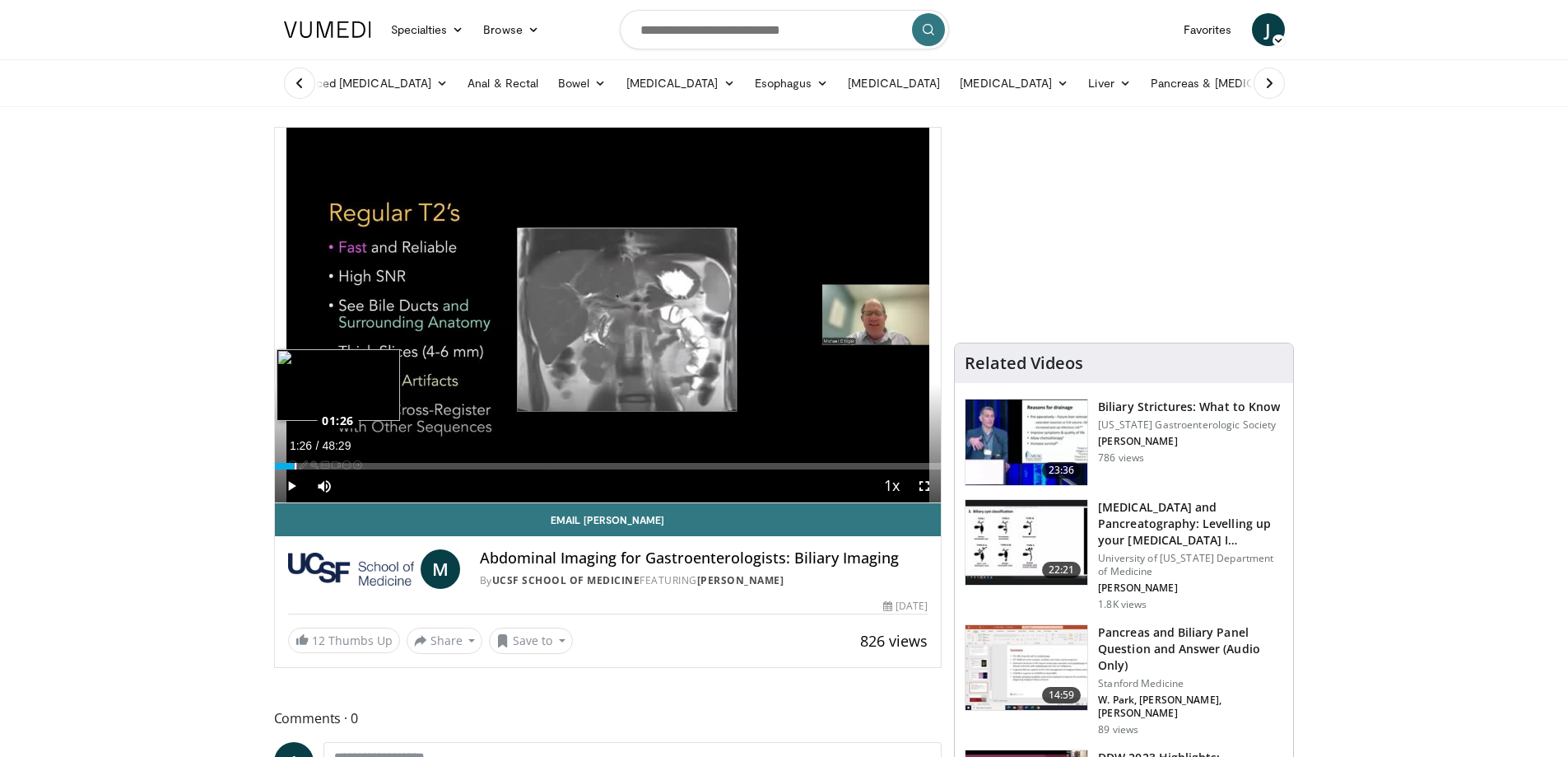
click at [294, 464] on div "Loaded : 3.43% 01:26 01:26" at bounding box center [608, 466] width 667 height 7
click at [300, 466] on div "Progress Bar" at bounding box center [298, 466] width 21 height 7
click at [307, 464] on div "Progress Bar" at bounding box center [303, 466] width 22 height 7
click at [924, 485] on span "Video Player" at bounding box center [924, 485] width 33 height 33
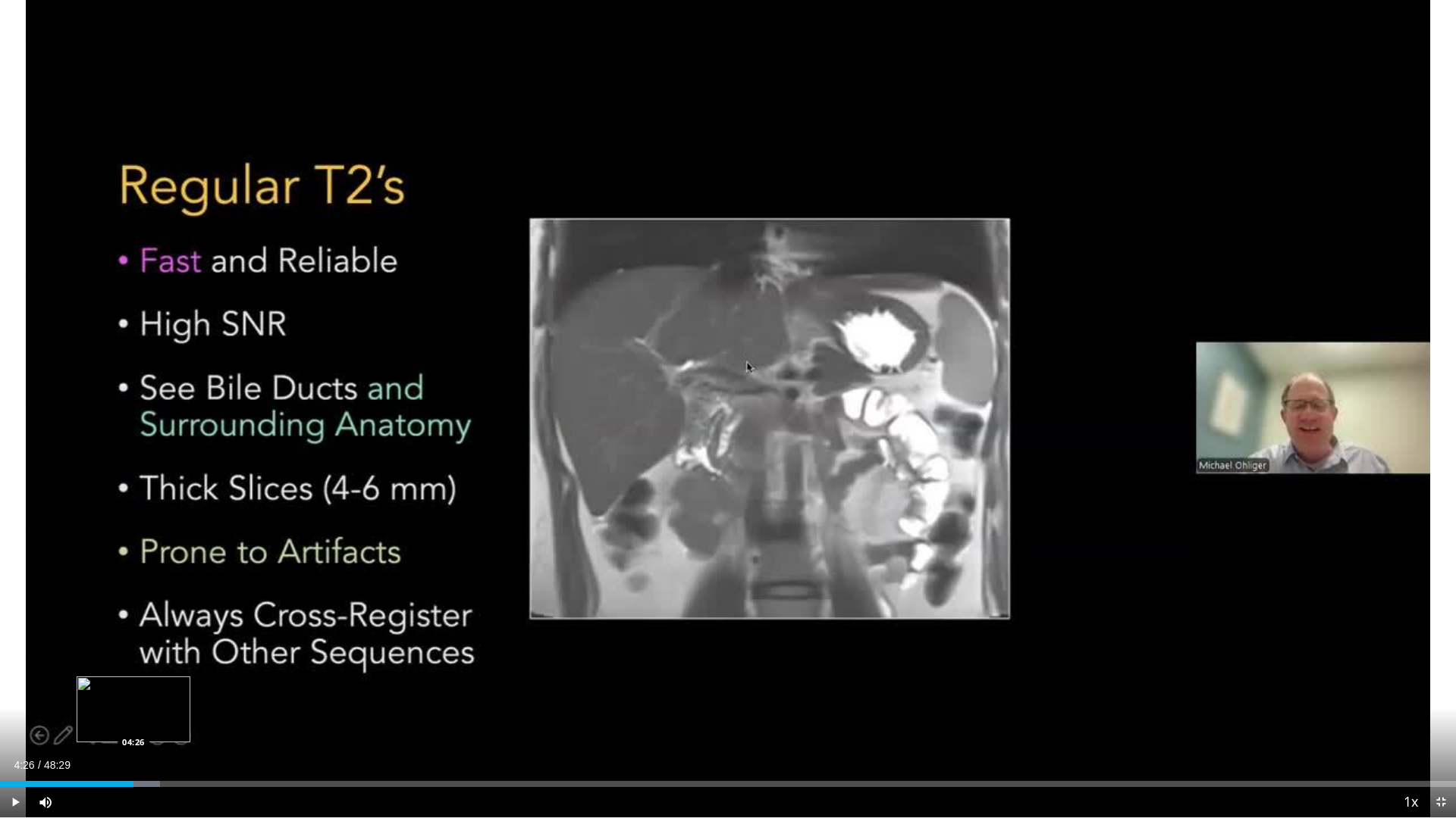
click at [133, 696] on div "Loaded : 10.98% 04:26 04:26" at bounding box center [728, 784] width 1456 height 6
click at [140, 696] on div "Loaded : 11.32% 04:29 04:40" at bounding box center [728, 784] width 1456 height 6
click at [151, 696] on div "Progress Bar" at bounding box center [150, 784] width 49 height 6
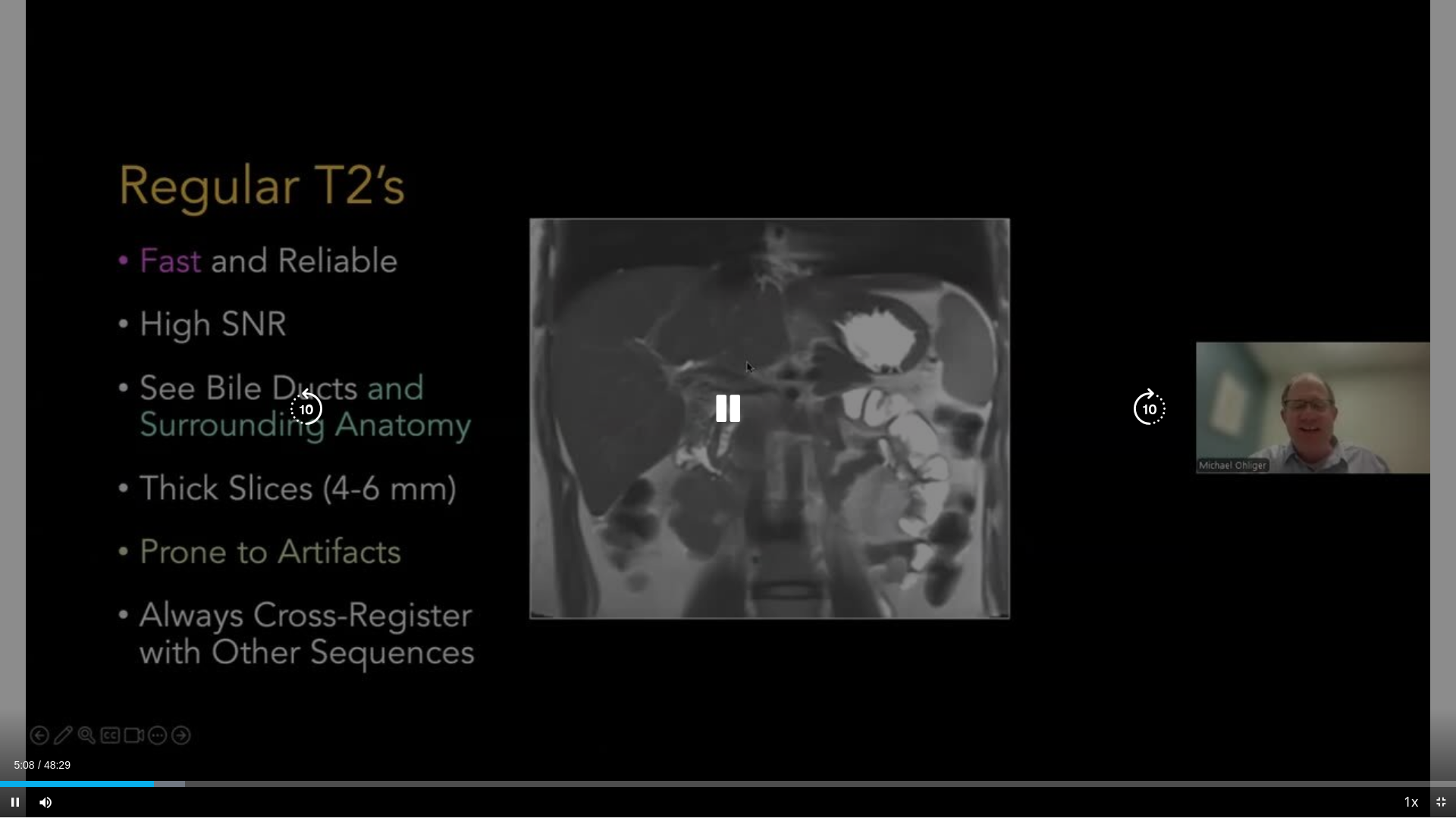
click at [1157, 400] on icon "Video Player" at bounding box center [1149, 409] width 43 height 43
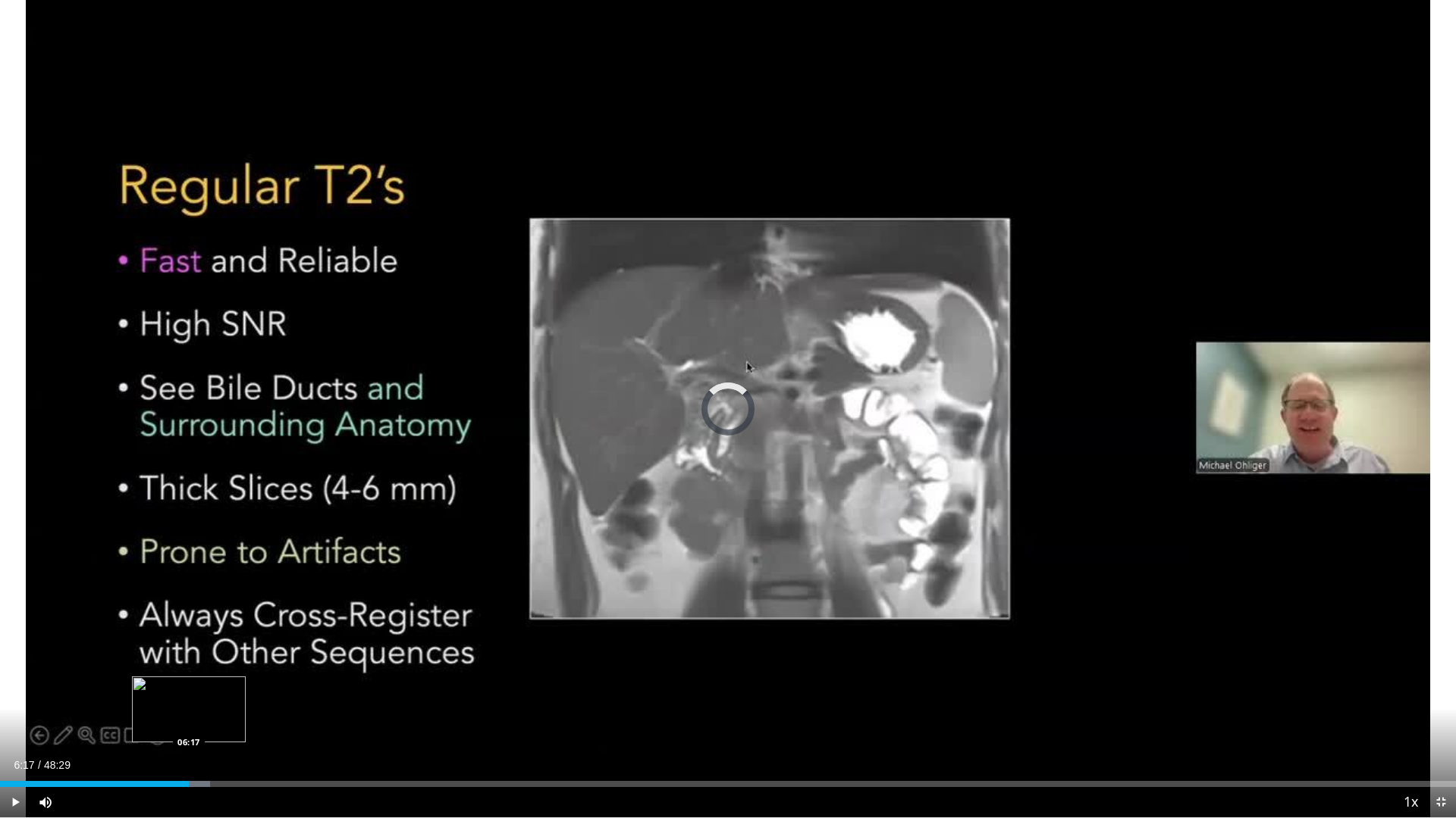
click at [189, 696] on div "Progress Bar" at bounding box center [184, 784] width 49 height 6
click at [201, 696] on div "Progress Bar" at bounding box center [200, 784] width 49 height 6
click at [209, 696] on div "Loaded : 16.13% 06:59 06:59" at bounding box center [728, 784] width 1456 height 6
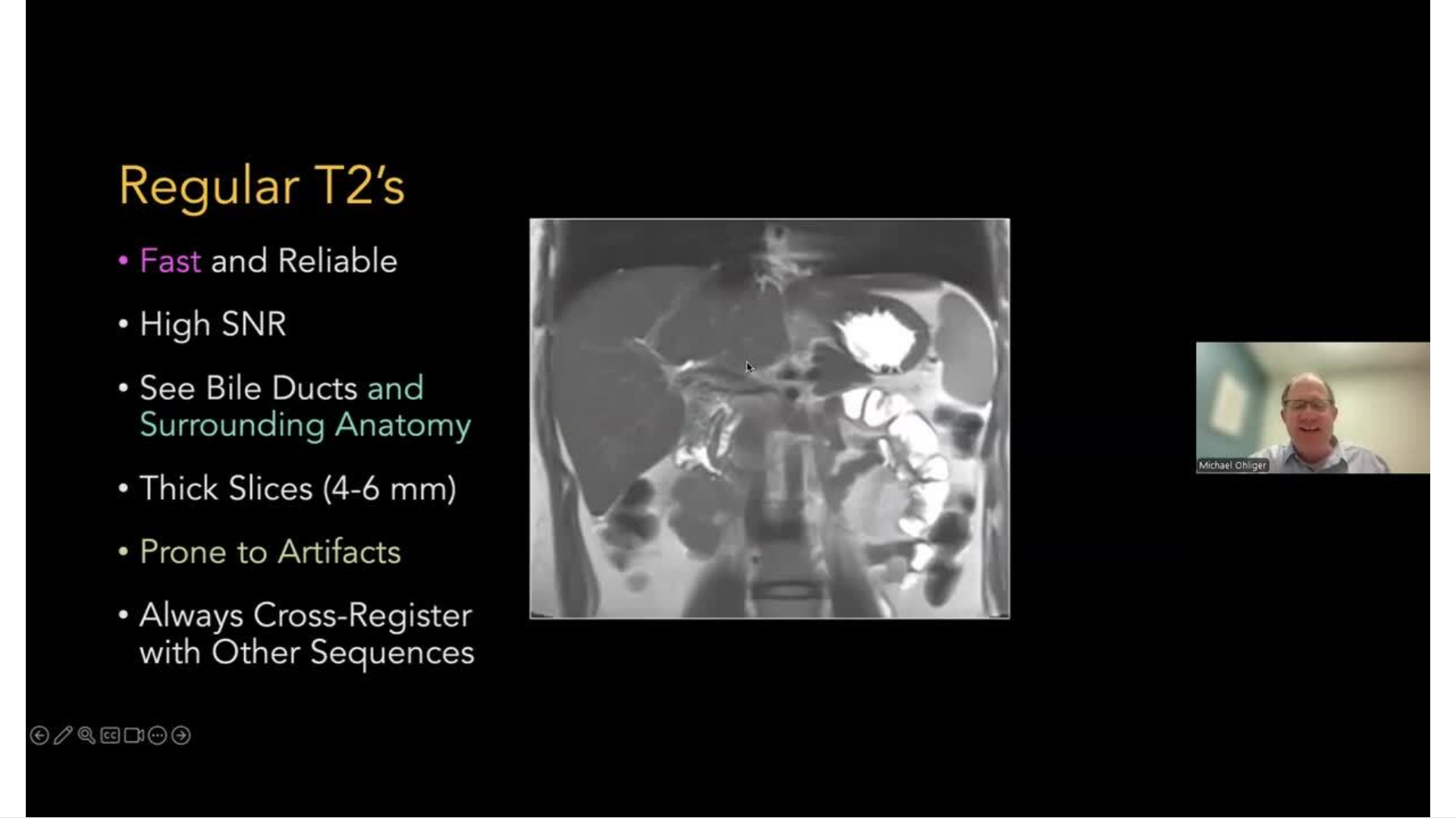
click at [219, 696] on div "10 seconds Tap to unmute" at bounding box center [728, 409] width 1456 height 818
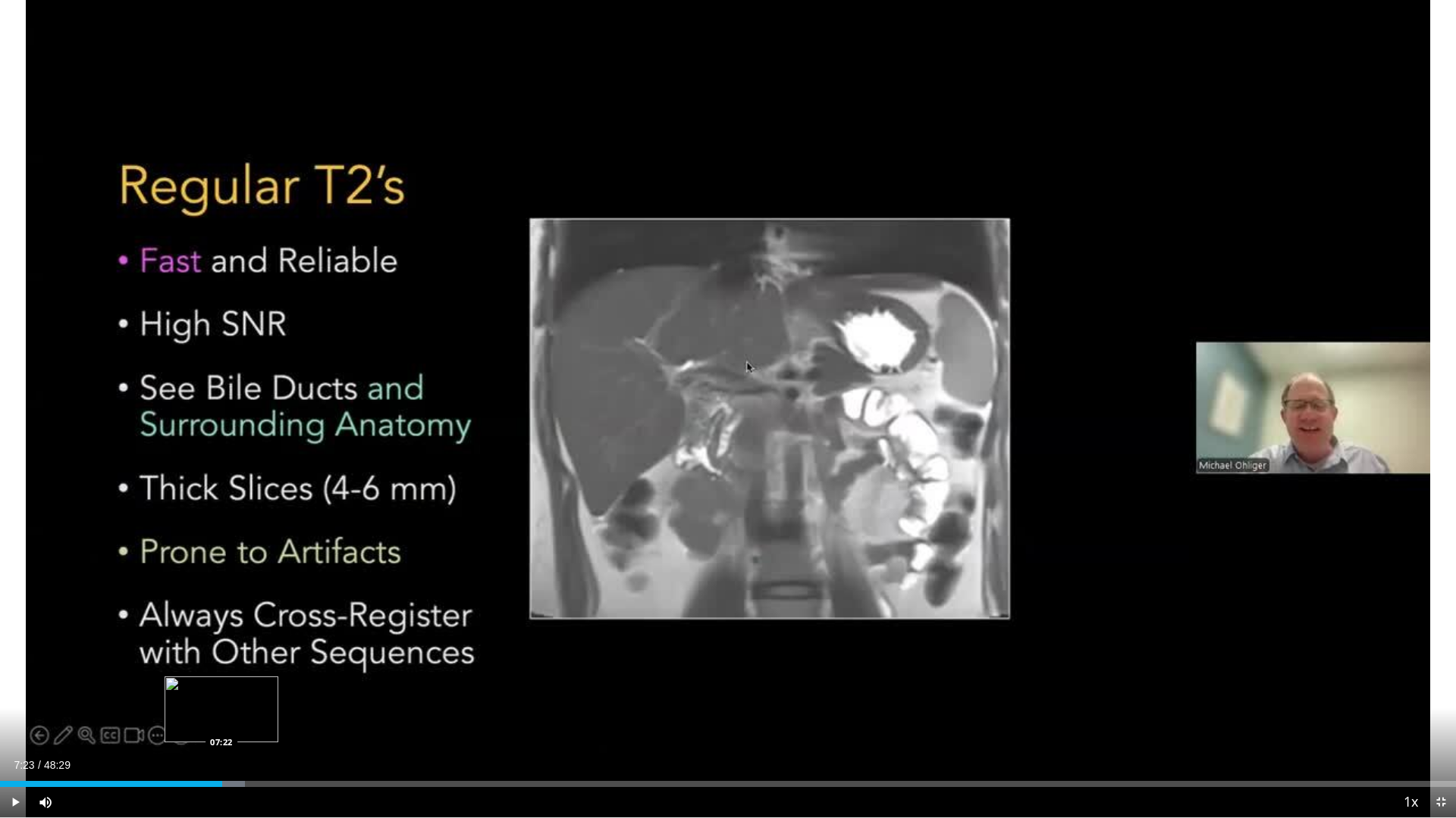
click at [222, 696] on div "Loaded : 16.81% 07:23 07:22" at bounding box center [728, 784] width 1456 height 6
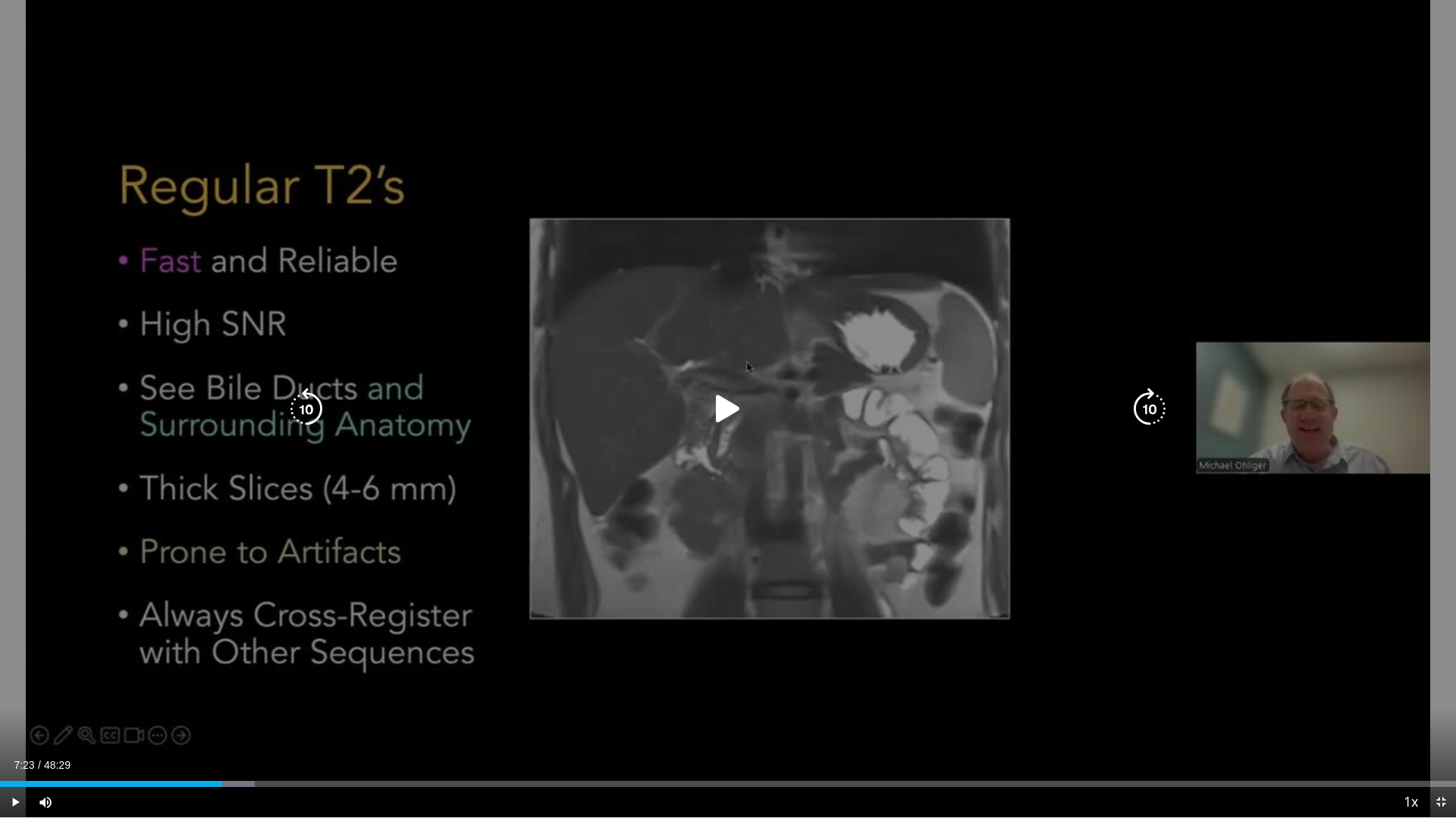
click at [726, 412] on icon "Video Player" at bounding box center [728, 409] width 43 height 43
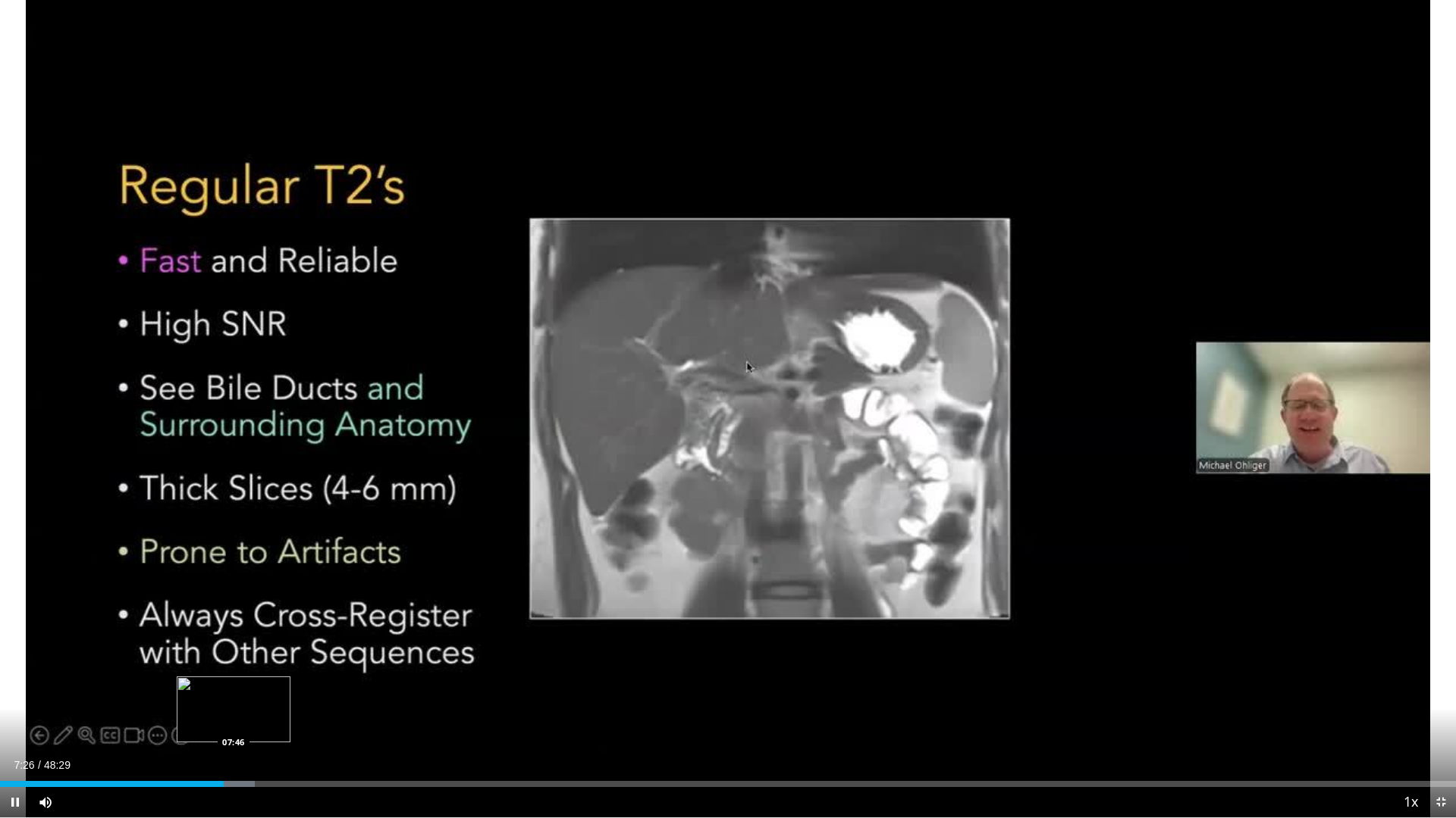
click at [233, 696] on div "Progress Bar" at bounding box center [231, 784] width 48 height 6
click at [242, 696] on div "Loaded : 18.53% 08:04 08:03" at bounding box center [728, 784] width 1456 height 6
click at [257, 696] on div "Loaded : 19.22% 08:33 08:35" at bounding box center [728, 784] width 1456 height 6
click at [269, 696] on div "Progress Bar" at bounding box center [266, 784] width 48 height 6
click at [278, 696] on div "Progress Bar" at bounding box center [277, 784] width 44 height 6
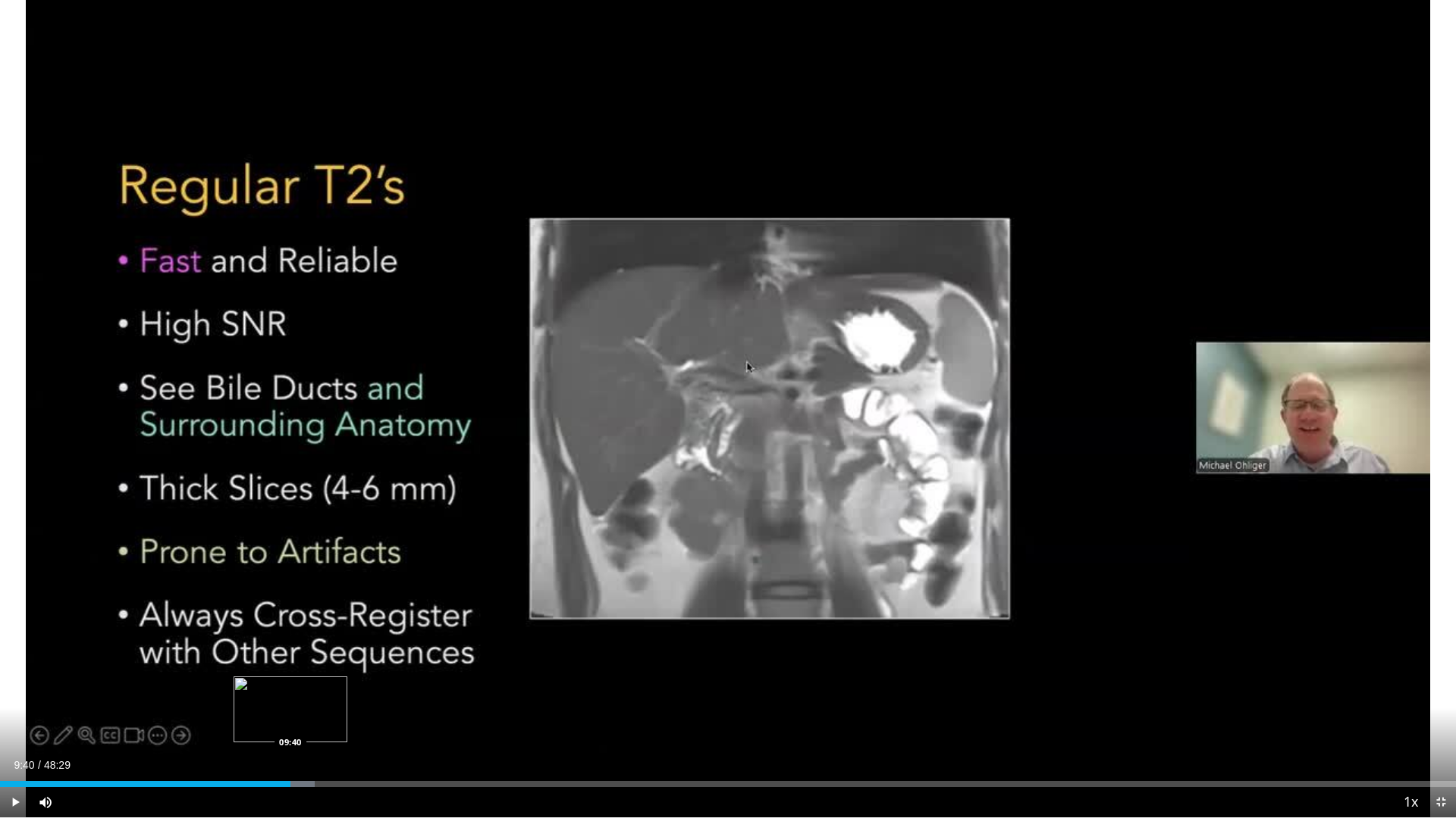
click at [290, 696] on div "Loaded : 21.62% 09:24 09:40" at bounding box center [728, 784] width 1456 height 6
click at [305, 696] on div "Loaded : 22.65% 10:10 10:10" at bounding box center [728, 784] width 1456 height 6
click at [383, 696] on div "Loaded : 27.80% 12:21 12:46" at bounding box center [728, 784] width 1456 height 6
click at [393, 696] on div "Loaded : 28.48% 13:06 13:04" at bounding box center [728, 784] width 1456 height 6
click at [410, 696] on div "Progress Bar" at bounding box center [401, 784] width 45 height 6
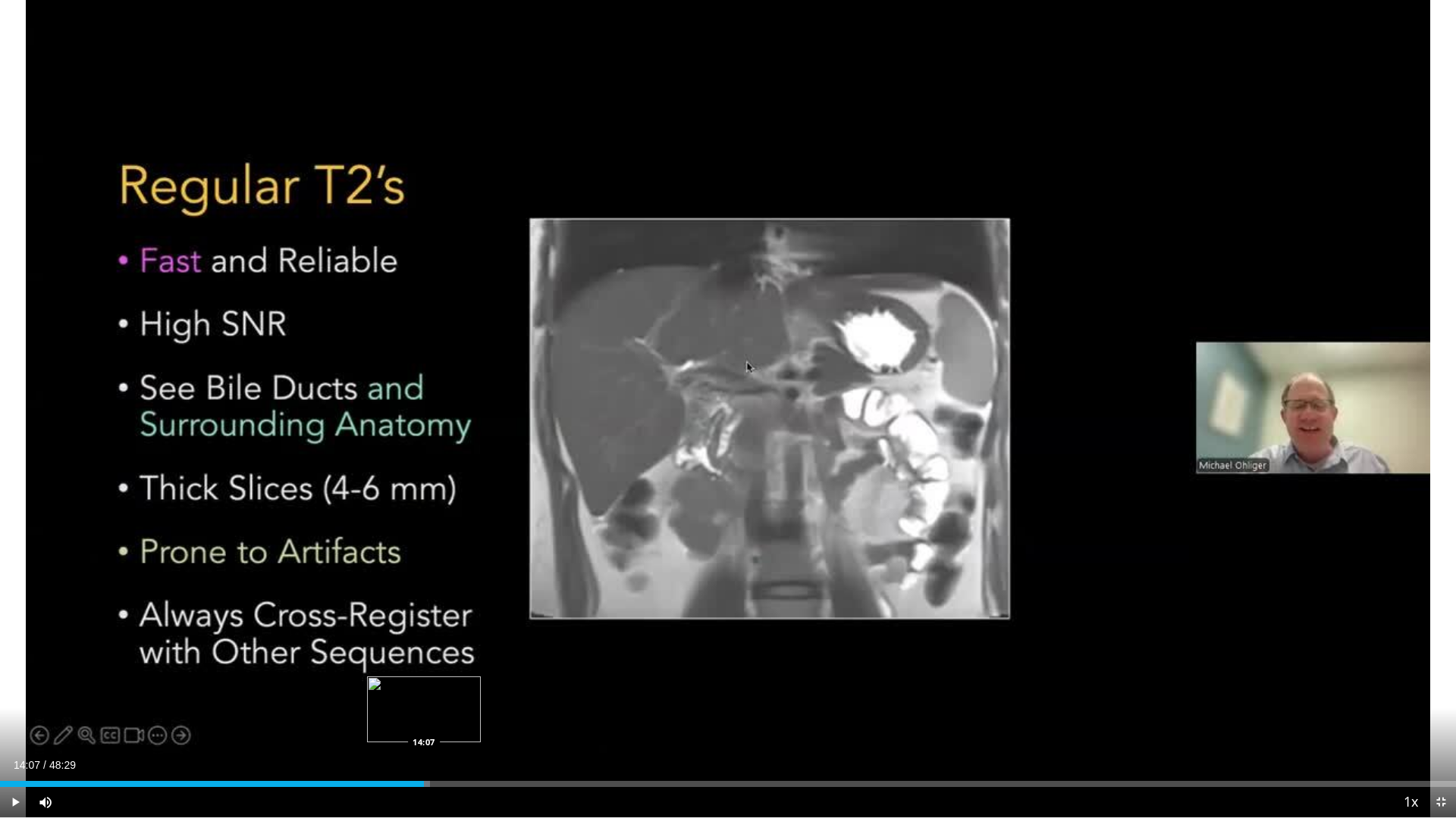
click at [424, 696] on div "Progress Bar" at bounding box center [411, 784] width 34 height 6
click at [442, 696] on div "Progress Bar" at bounding box center [429, 784] width 40 height 6
click at [453, 696] on div "Loaded : 32.60% 14:42 15:06" at bounding box center [728, 784] width 1456 height 6
click at [474, 696] on div "Progress Bar" at bounding box center [461, 784] width 45 height 6
click at [489, 696] on div "Loaded : 33.97% 16:18 16:18" at bounding box center [728, 784] width 1456 height 6
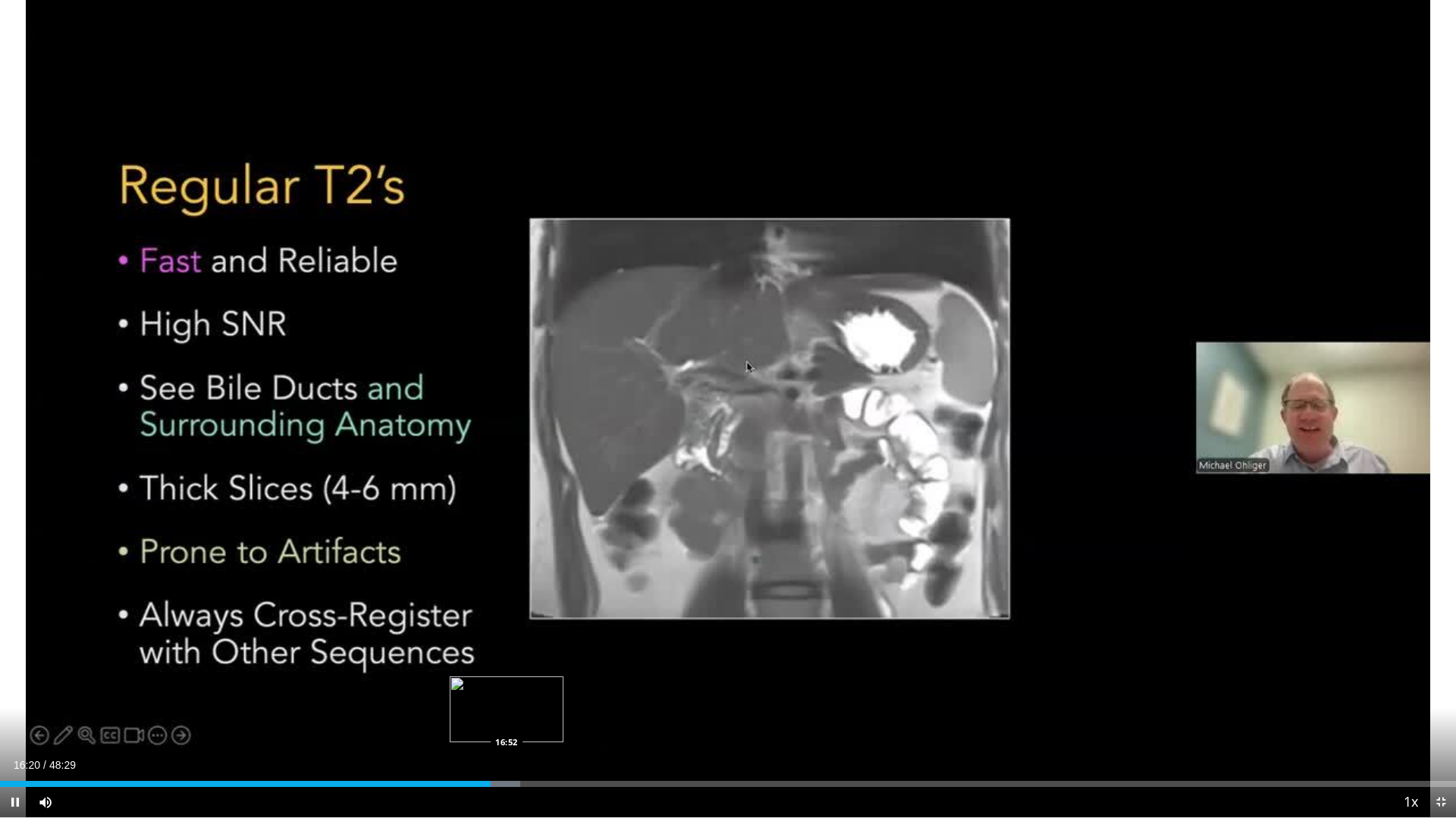
click at [506, 696] on div "Progress Bar" at bounding box center [497, 784] width 44 height 6
click at [524, 696] on div "Progress Bar" at bounding box center [515, 784] width 47 height 6
click at [539, 696] on div "Progress Bar" at bounding box center [525, 784] width 30 height 6
click at [554, 696] on div "Progress Bar" at bounding box center [547, 784] width 44 height 6
click at [575, 696] on div "Progress Bar" at bounding box center [560, 784] width 39 height 6
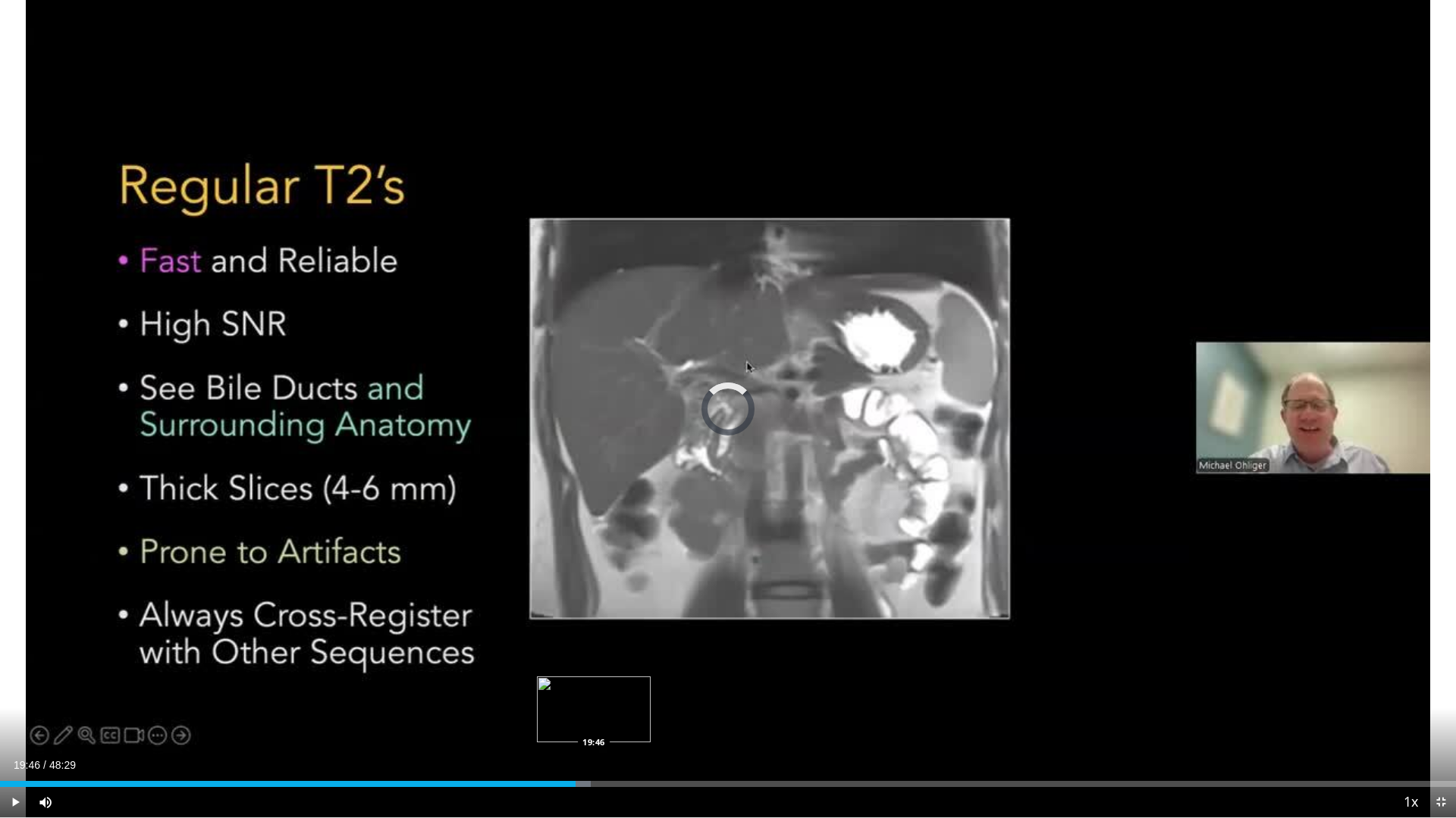
click at [593, 696] on div "Loaded : 40.56% 19:46 19:46" at bounding box center [728, 784] width 1456 height 6
click at [606, 696] on div "Loaded : 41.59% 19:46 20:12" at bounding box center [728, 784] width 1456 height 6
click at [615, 696] on div "Progress Bar" at bounding box center [610, 784] width 10 height 6
click at [634, 696] on div "Loaded : 44.00% 21:08 21:06" at bounding box center [728, 784] width 1456 height 6
click at [651, 696] on div "Loaded : 44.69% 21:08 21:40" at bounding box center [728, 784] width 1456 height 6
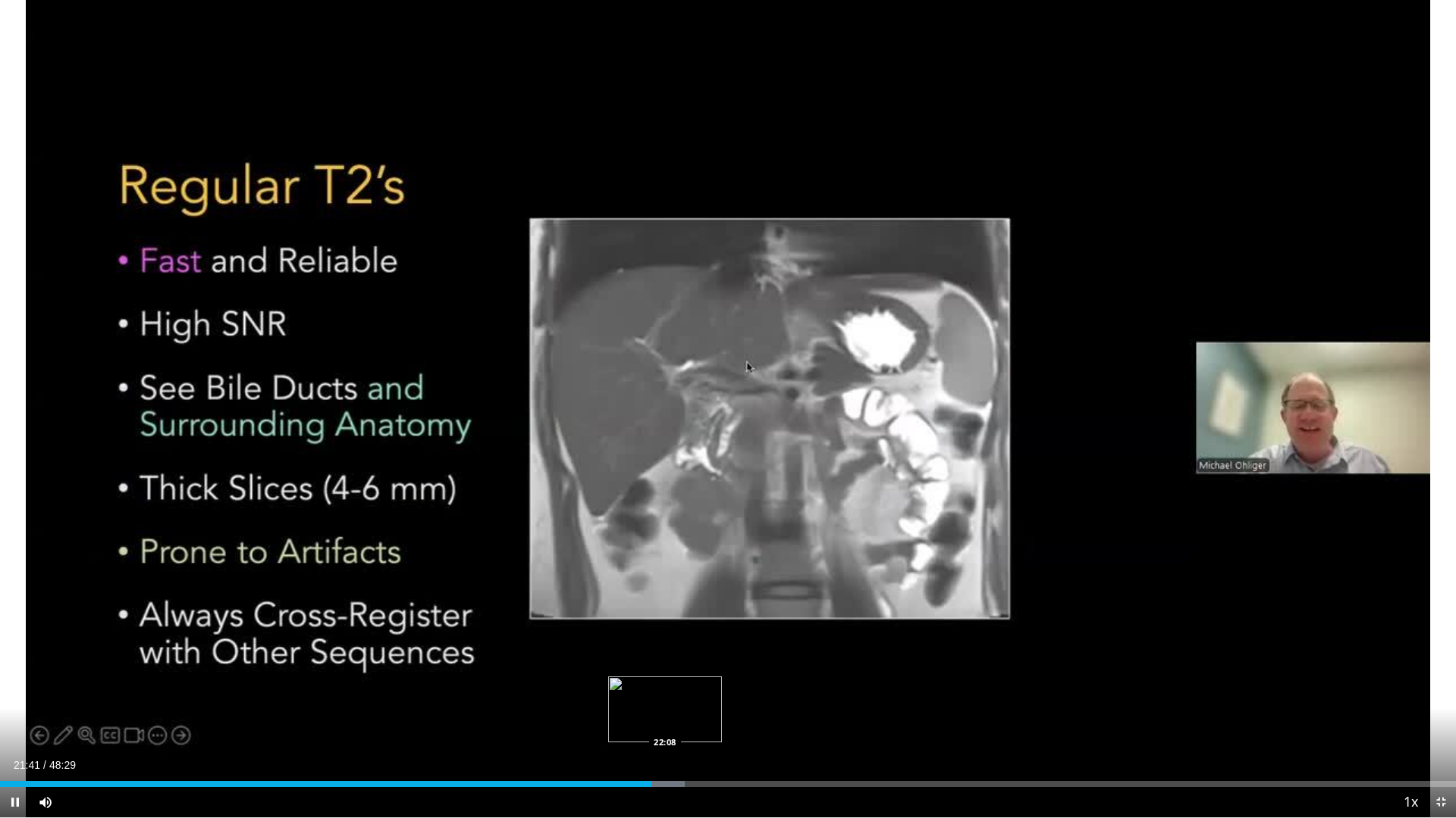
click at [664, 696] on div "Loaded : 47.02% 21:42 22:08" at bounding box center [728, 784] width 1456 height 6
click at [689, 696] on div "Progress Bar" at bounding box center [673, 784] width 44 height 6
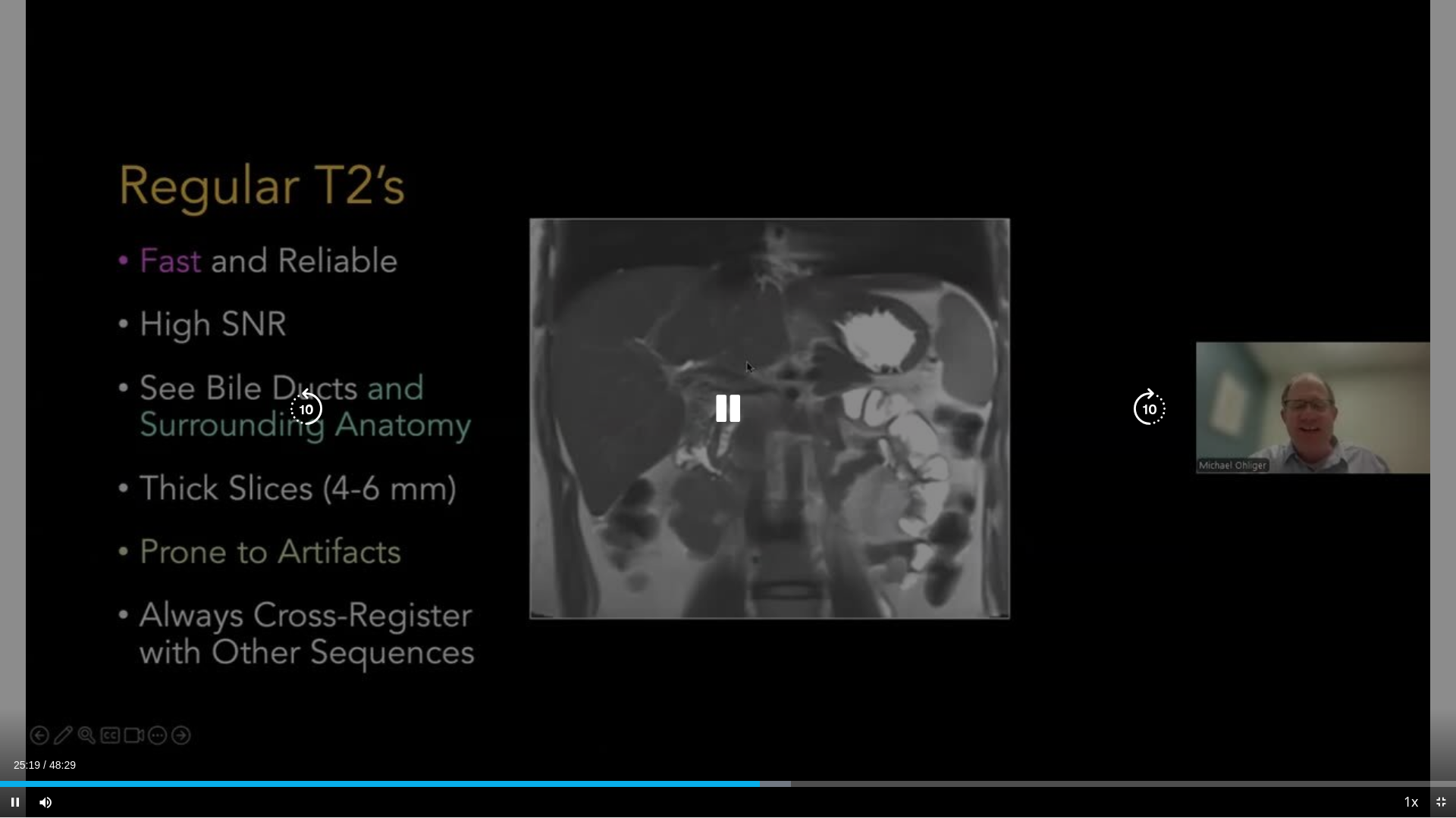
click at [1142, 409] on icon "Video Player" at bounding box center [1149, 409] width 43 height 43
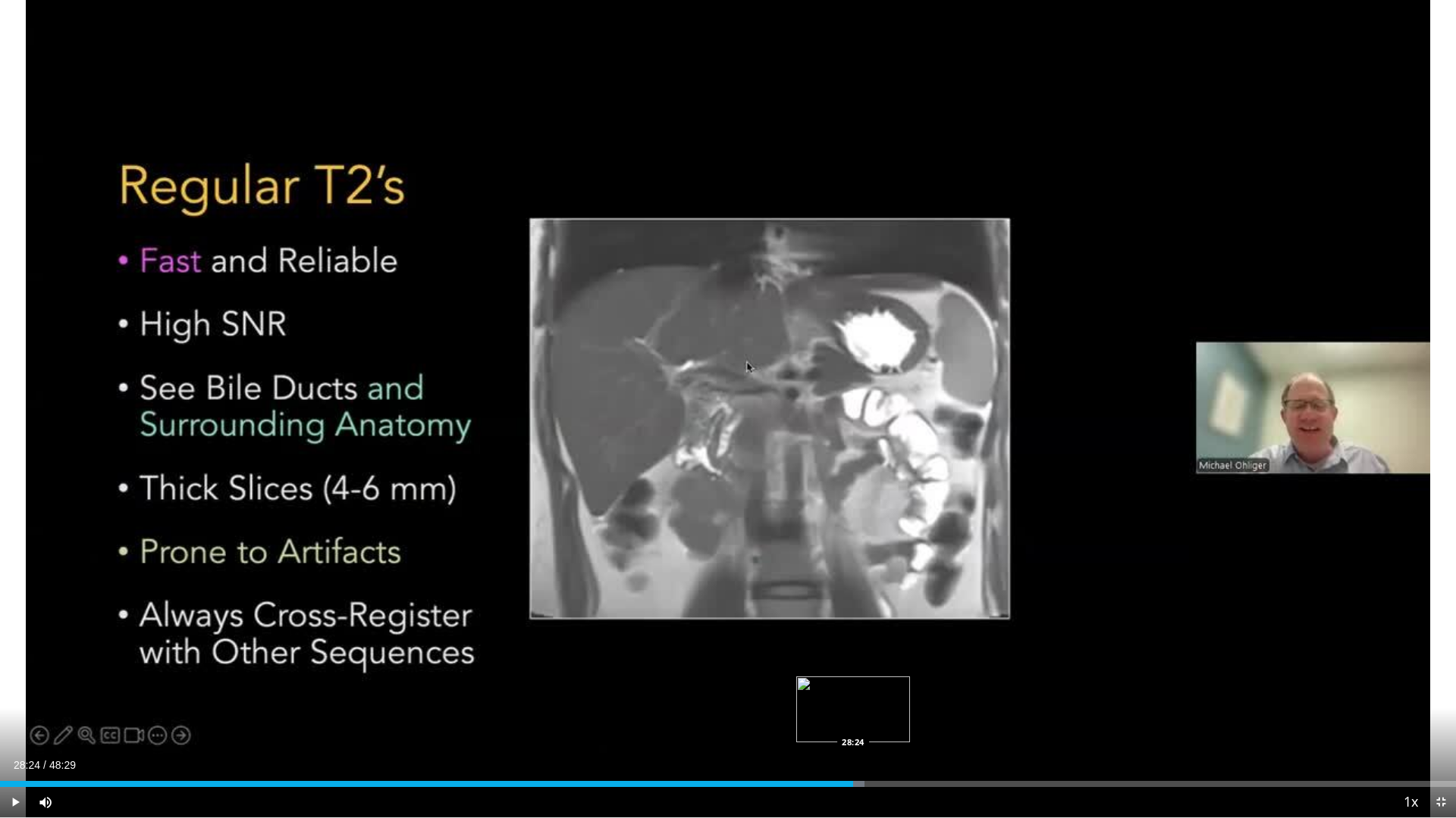
click at [853, 696] on div "Progress Bar" at bounding box center [841, 784] width 48 height 6
click at [911, 696] on div "Progress Bar" at bounding box center [897, 784] width 46 height 6
click at [935, 696] on div "Progress Bar" at bounding box center [920, 784] width 48 height 6
click at [956, 696] on div "Progress Bar" at bounding box center [946, 784] width 48 height 6
click at [978, 696] on div "Loaded : 68.06% 31:58 32:36" at bounding box center [728, 784] width 1456 height 6
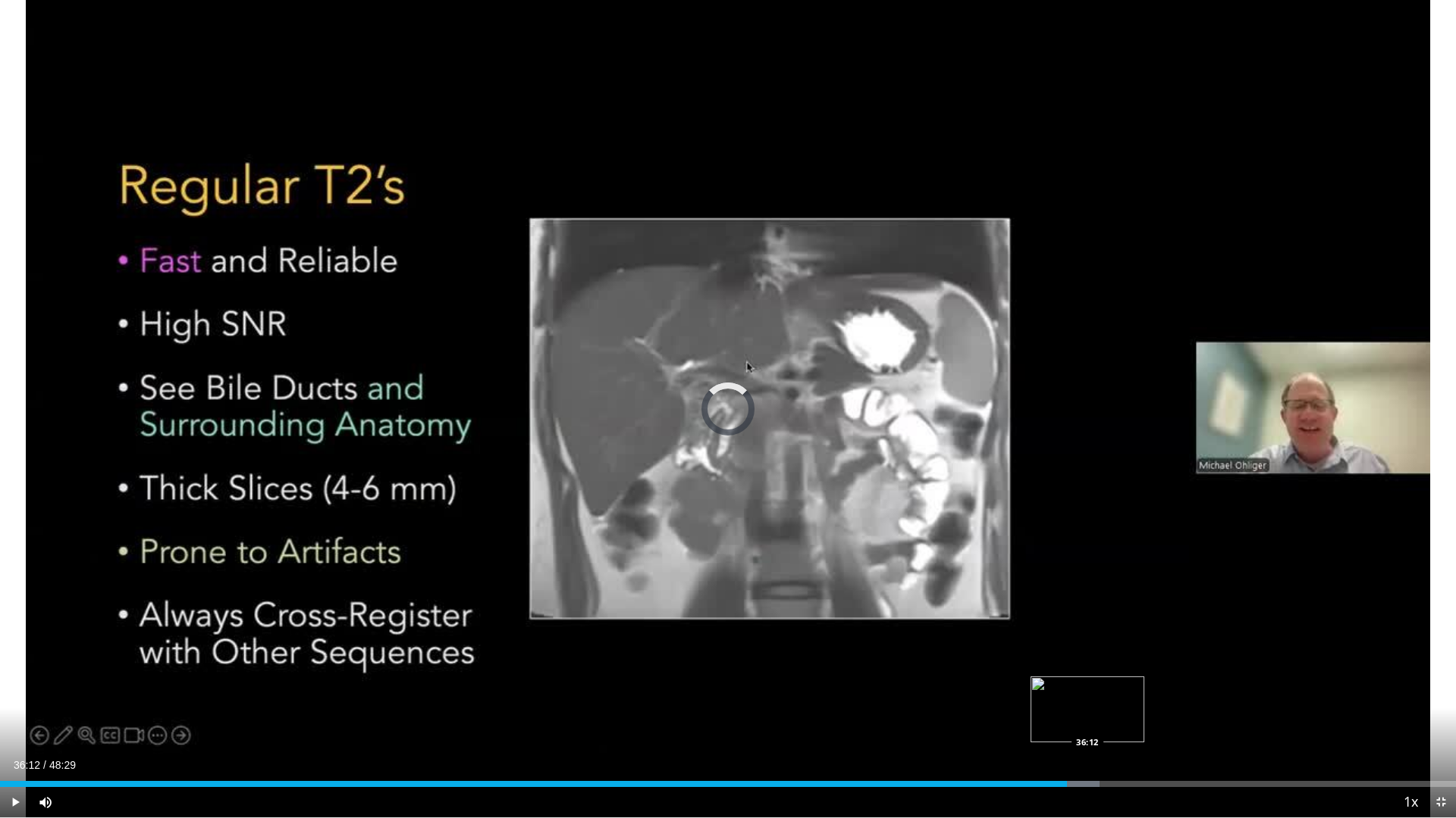
click at [1087, 696] on div "Loaded : 75.50% 35:32 36:12" at bounding box center [728, 784] width 1456 height 6
click at [1105, 696] on div "Loaded : 77.56% 36:31 36:49" at bounding box center [728, 780] width 1456 height 14
click at [1129, 696] on div "Progress Bar" at bounding box center [1115, 784] width 47 height 6
click at [1169, 696] on div "Progress Bar" at bounding box center [1155, 784] width 47 height 6
click at [1194, 696] on div "Loaded : 82.84% 39:07 39:49" at bounding box center [728, 784] width 1456 height 6
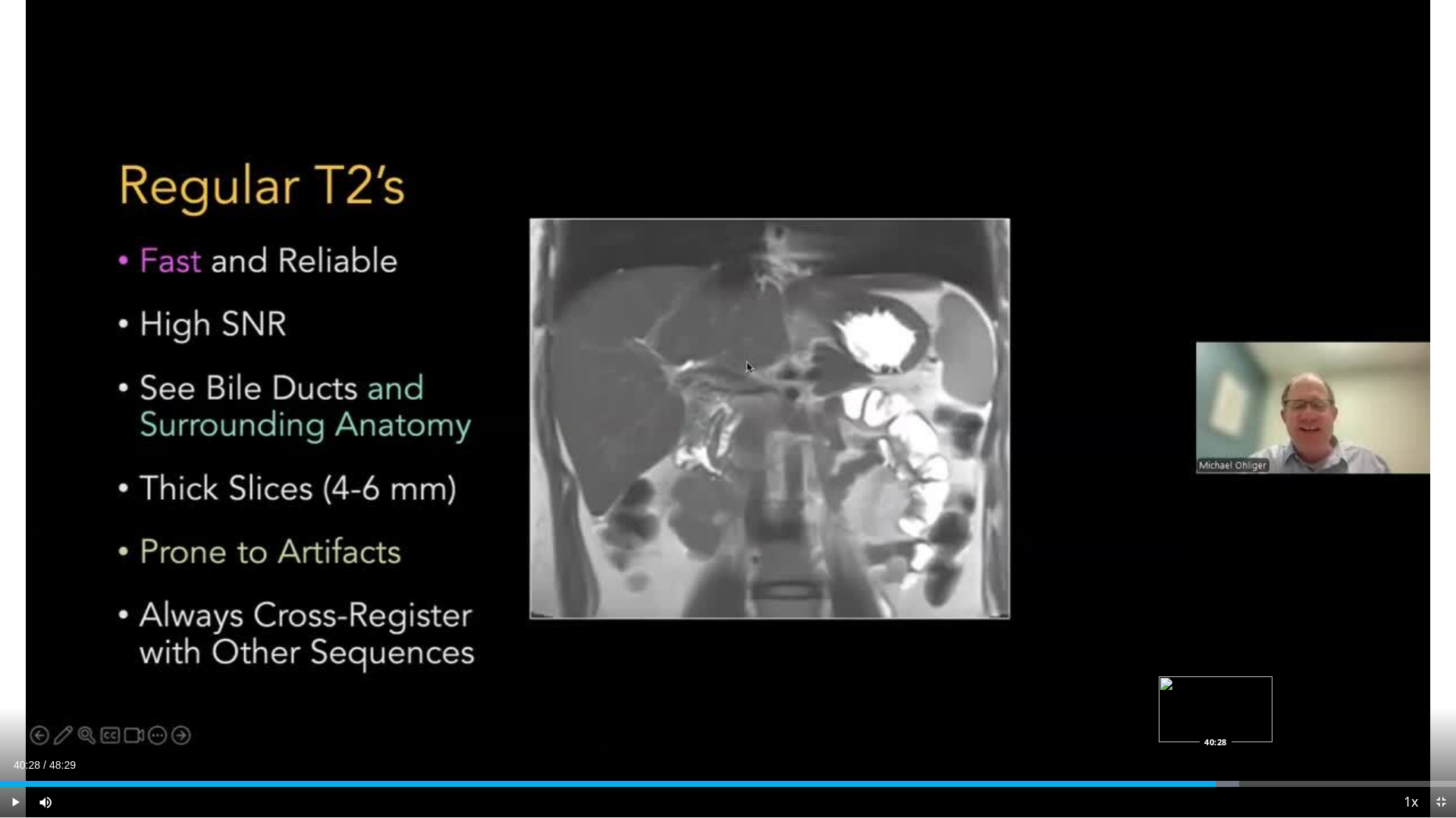
click at [1216, 696] on div "Loaded : 85.11% 40:28 40:28" at bounding box center [728, 784] width 1456 height 6
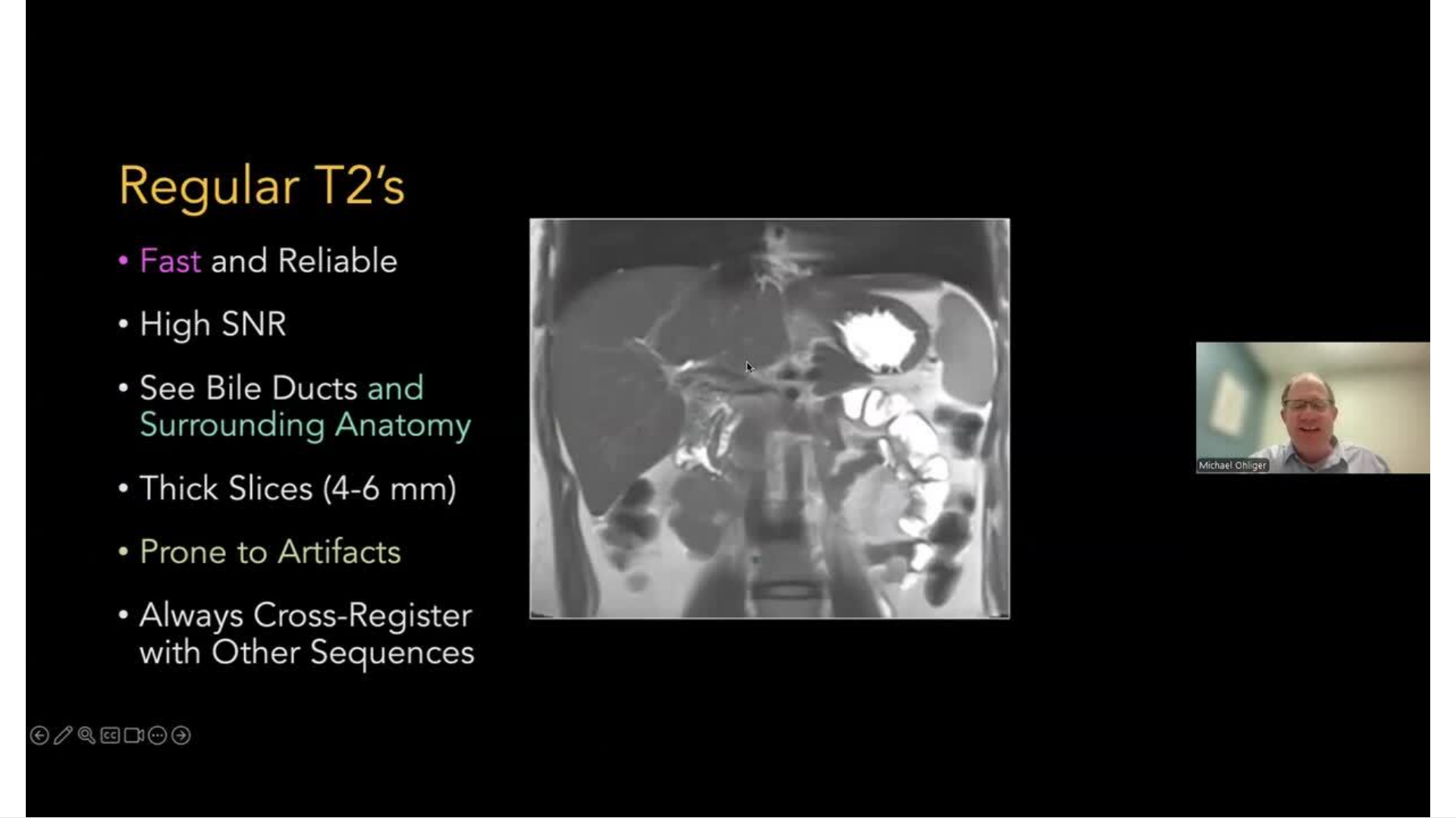
click at [871, 264] on div "10 seconds Tap to unmute" at bounding box center [728, 409] width 1456 height 818
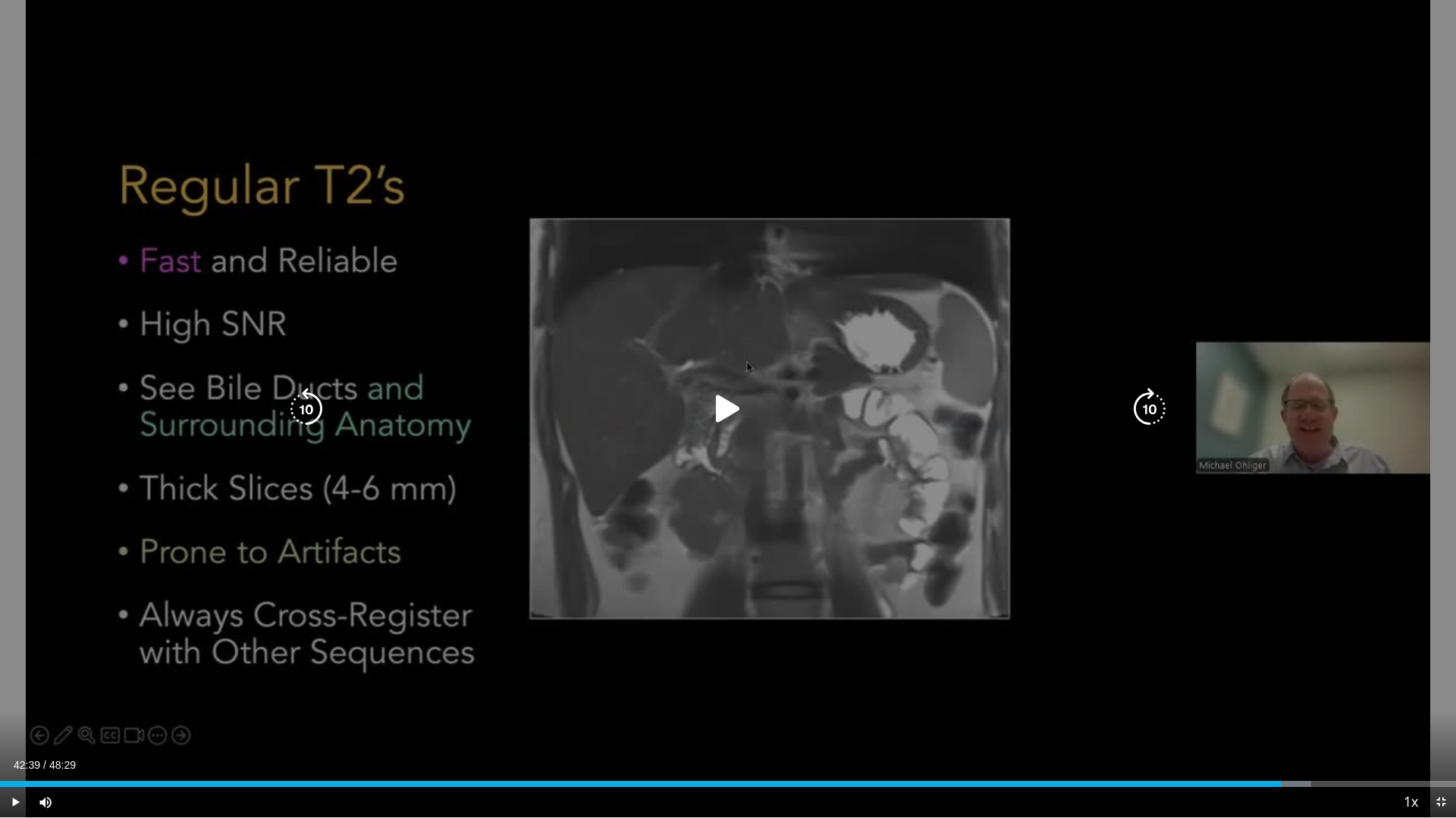
click at [719, 408] on icon "Video Player" at bounding box center [728, 409] width 43 height 43
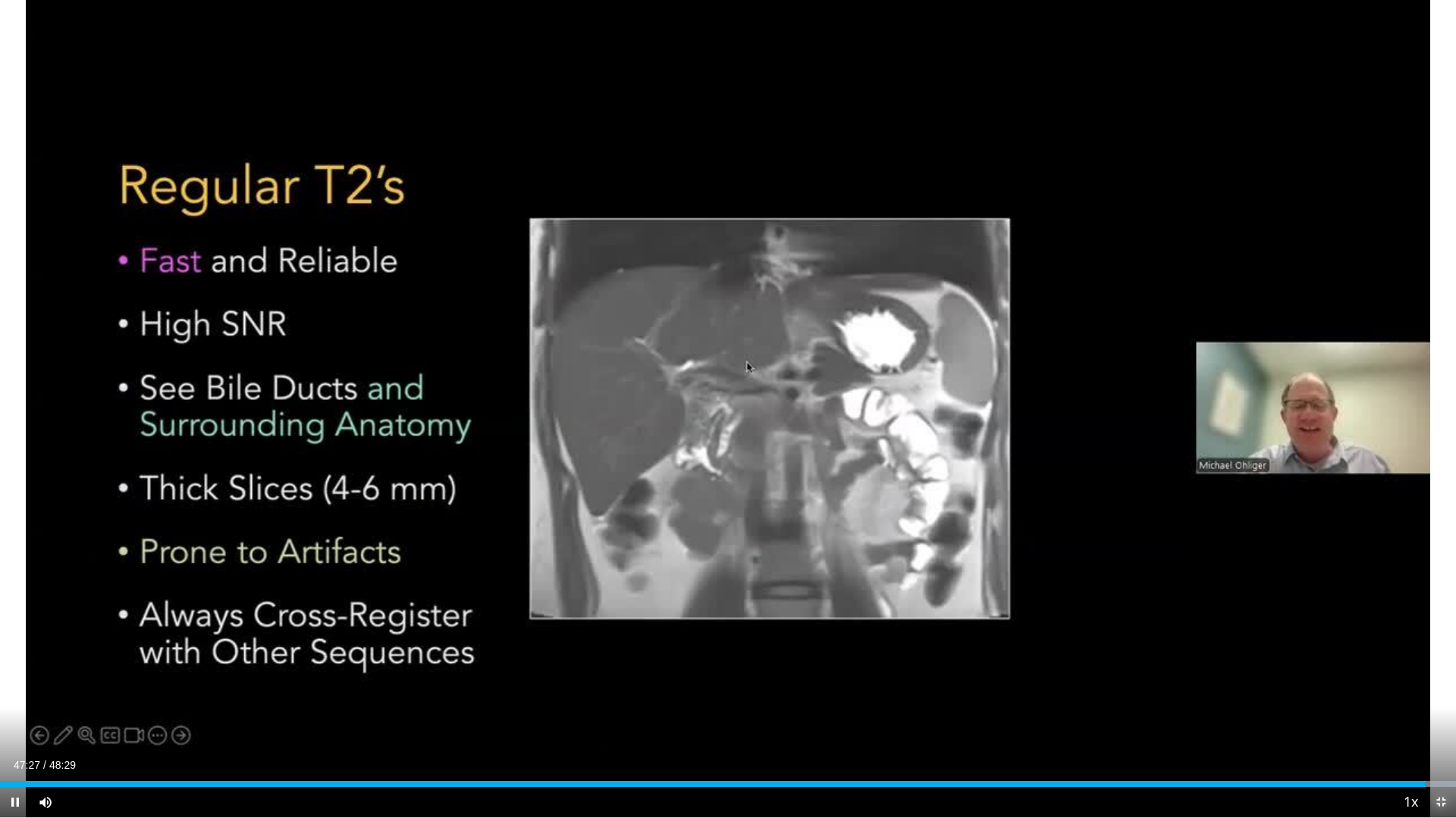
click at [1442, 696] on span "Video Player" at bounding box center [1440, 802] width 30 height 30
